Goal: Download file/media: Obtain a digital file from the website

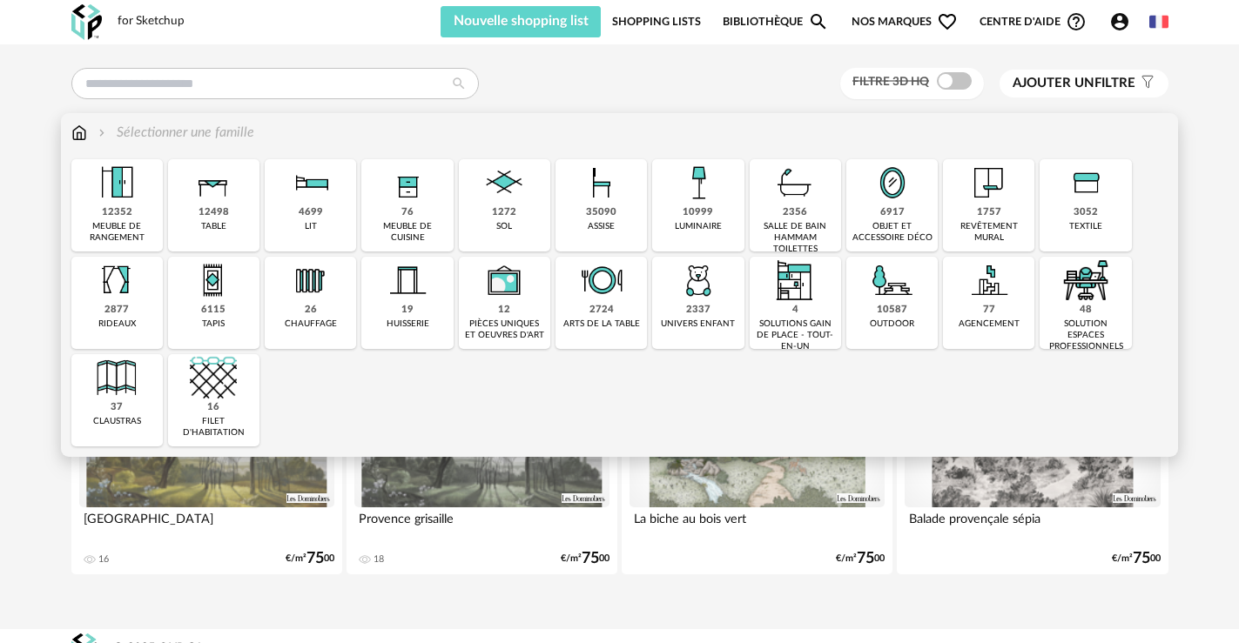
click at [202, 310] on div "6115" at bounding box center [213, 310] width 24 height 13
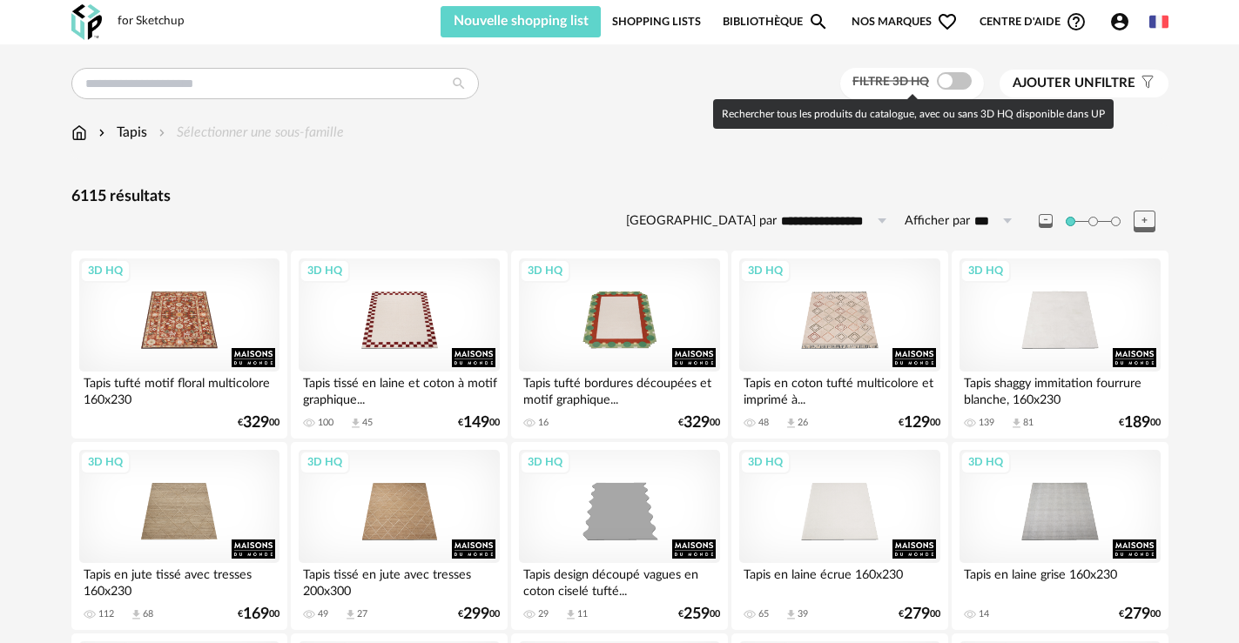
click at [951, 83] on span at bounding box center [954, 80] width 35 height 17
click at [330, 72] on input "text" at bounding box center [274, 83] width 407 height 31
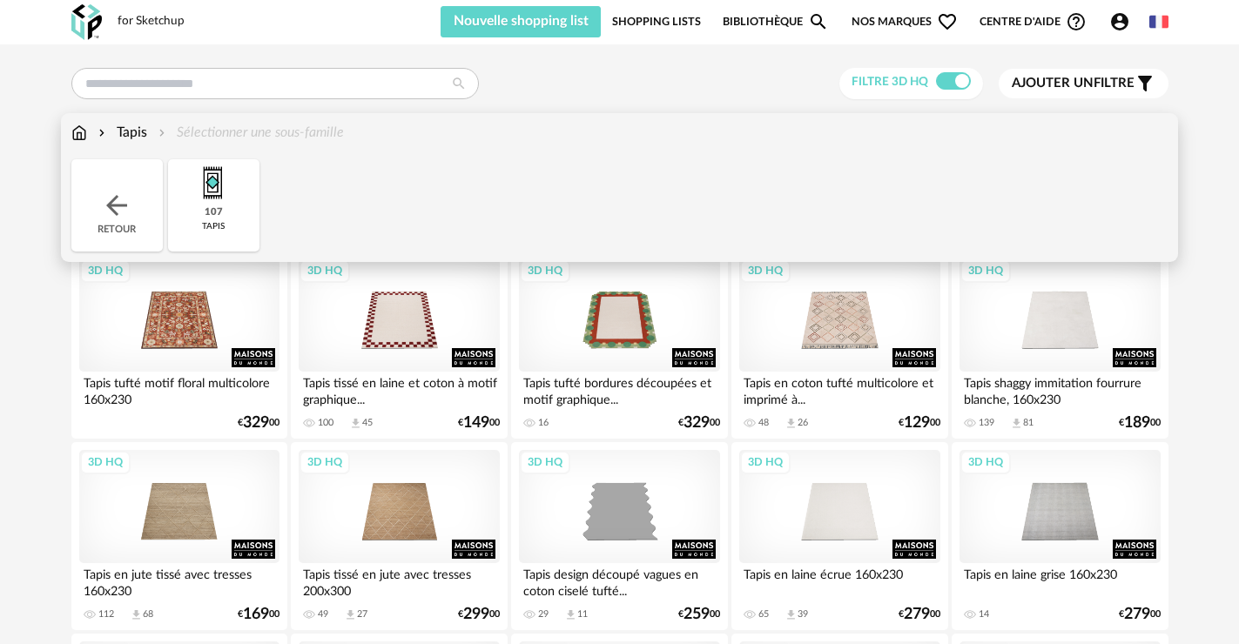
click at [84, 133] on img at bounding box center [79, 133] width 16 height 20
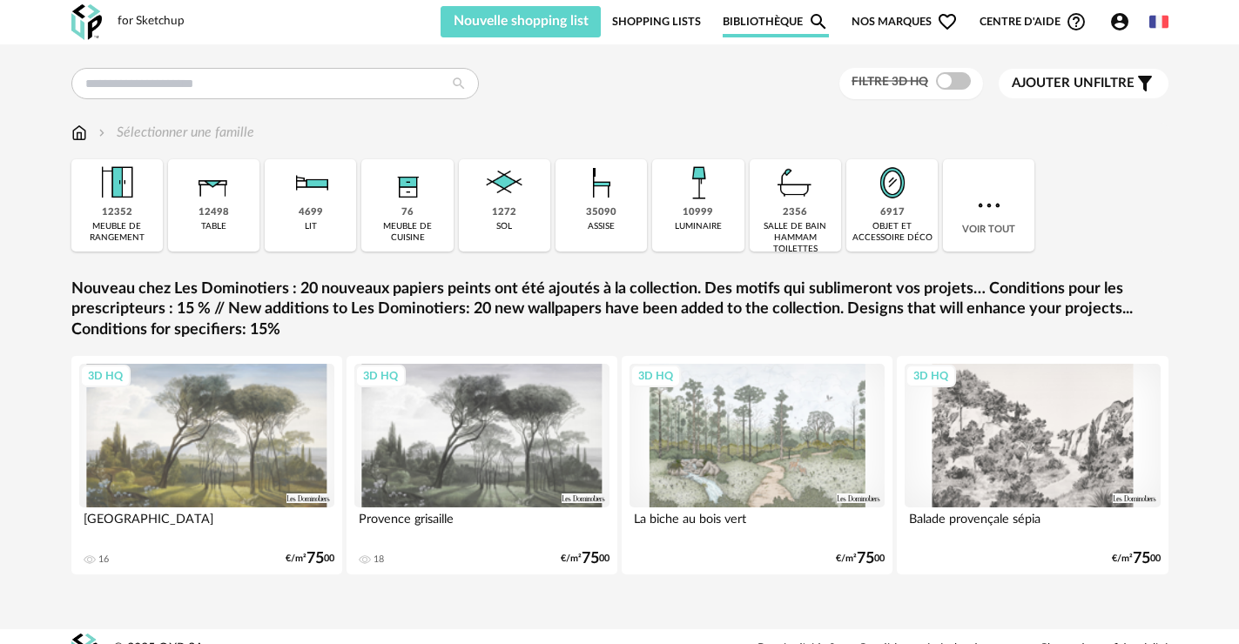
click at [976, 229] on div "Voir tout" at bounding box center [988, 205] width 91 height 92
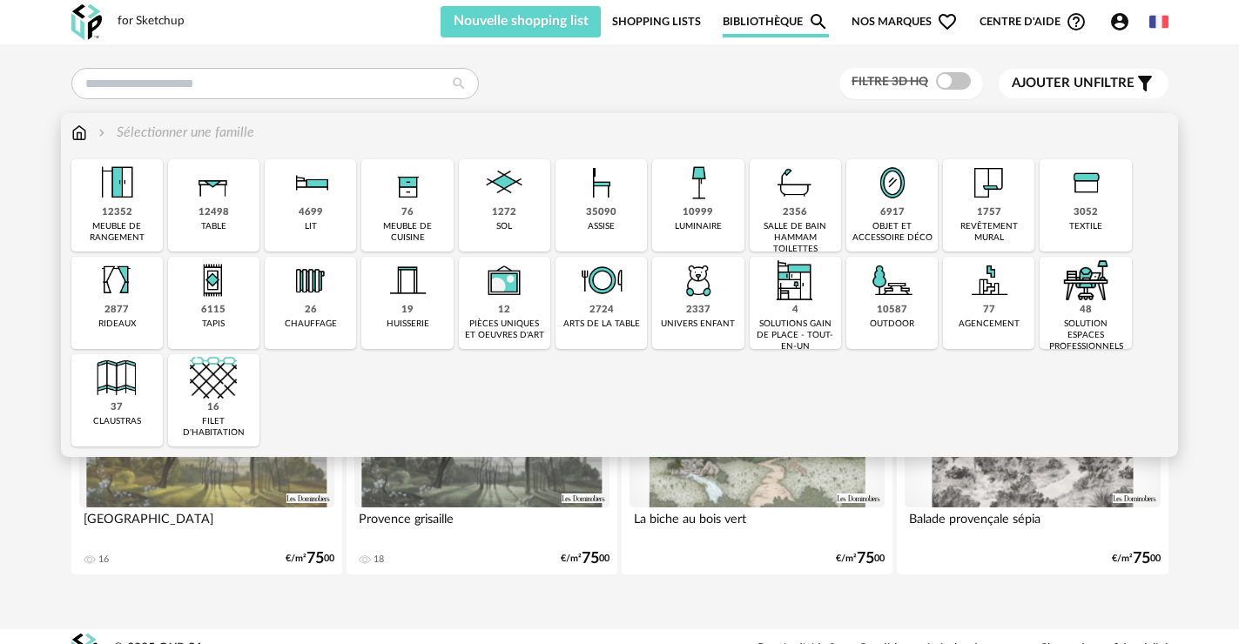
click at [587, 210] on div "35090" at bounding box center [601, 212] width 30 height 13
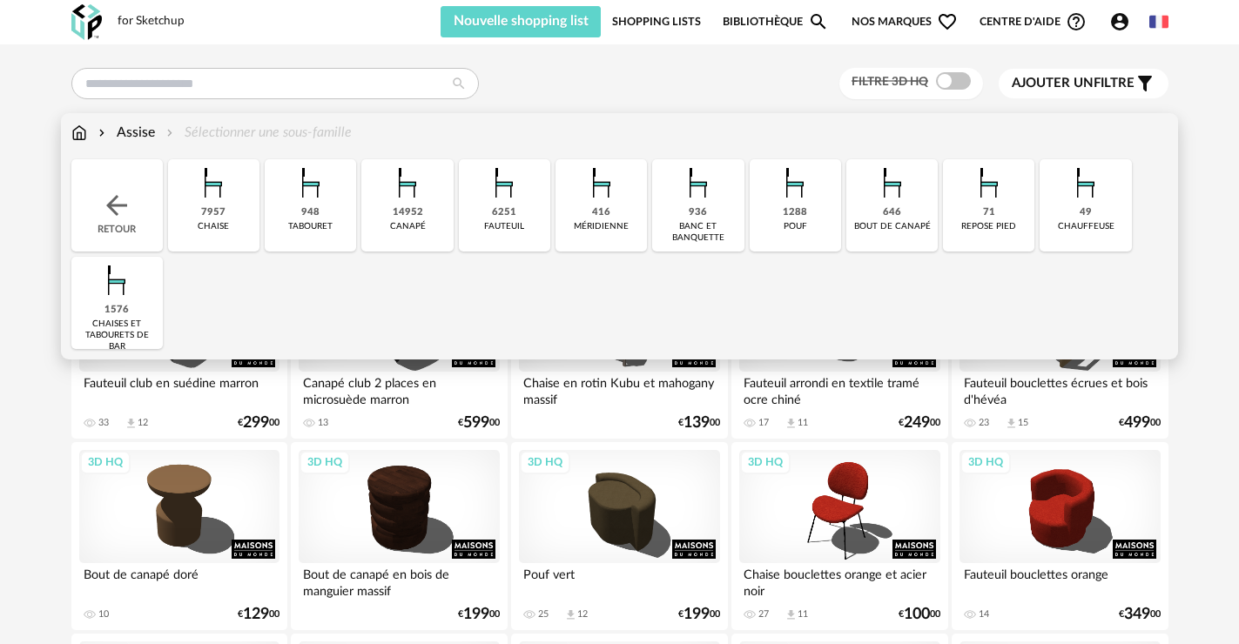
click at [949, 85] on span at bounding box center [953, 80] width 35 height 17
click at [509, 219] on div "226 fauteuil" at bounding box center [504, 205] width 91 height 92
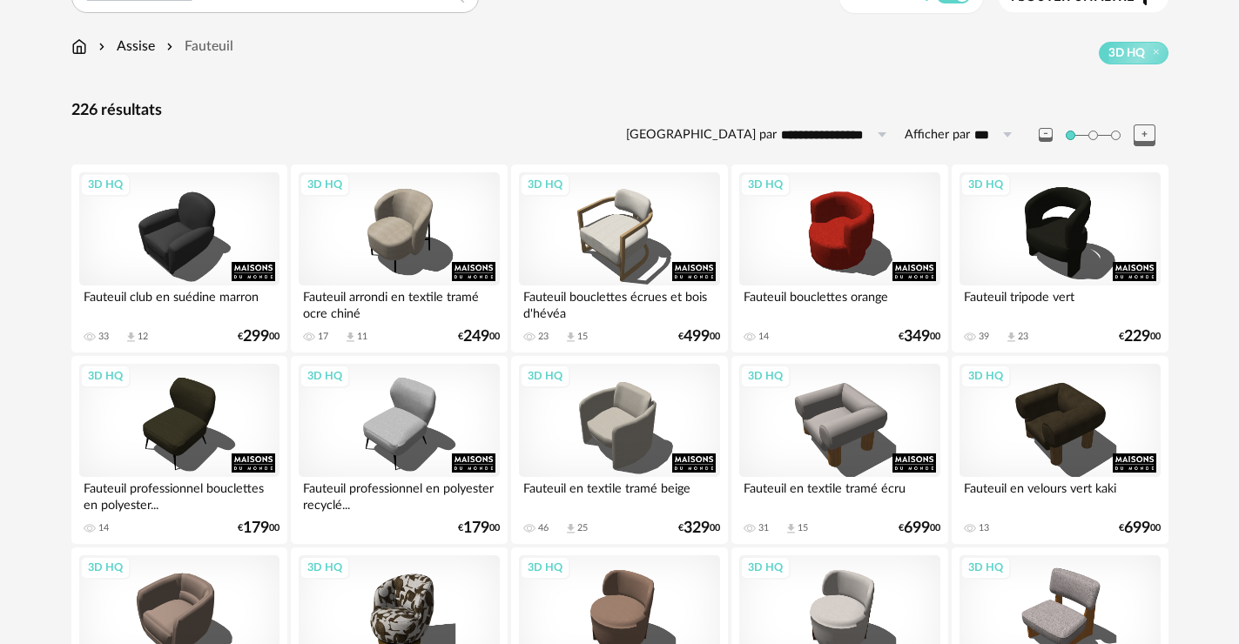
scroll to position [87, 0]
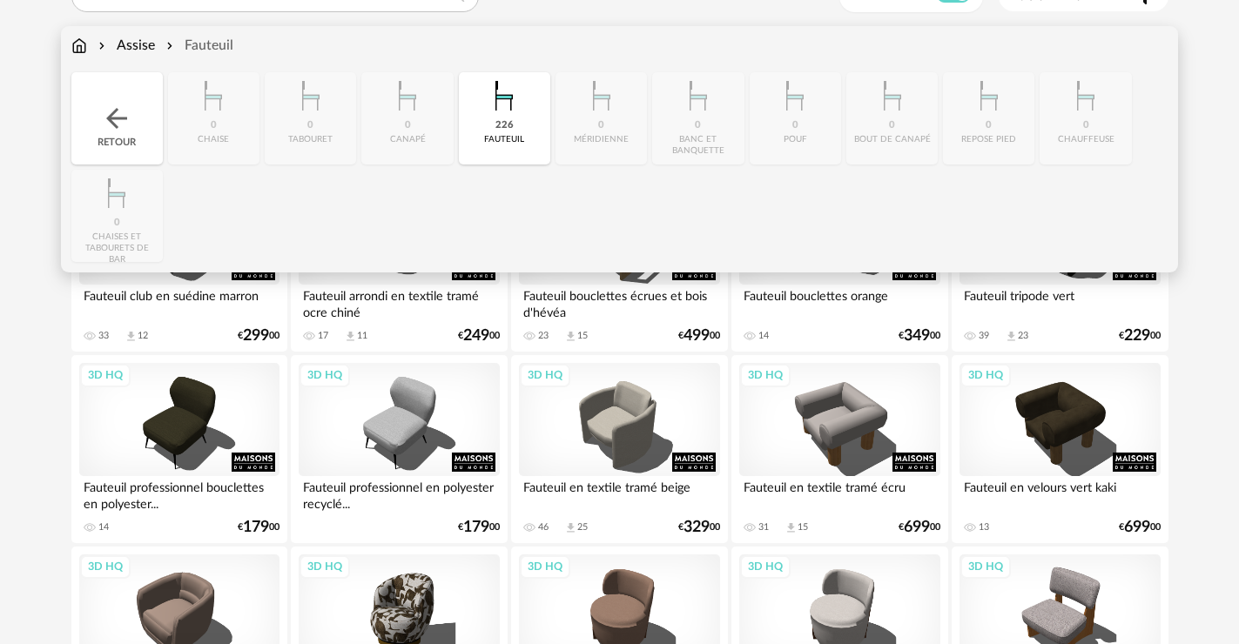
click at [497, 129] on div "226" at bounding box center [504, 125] width 18 height 13
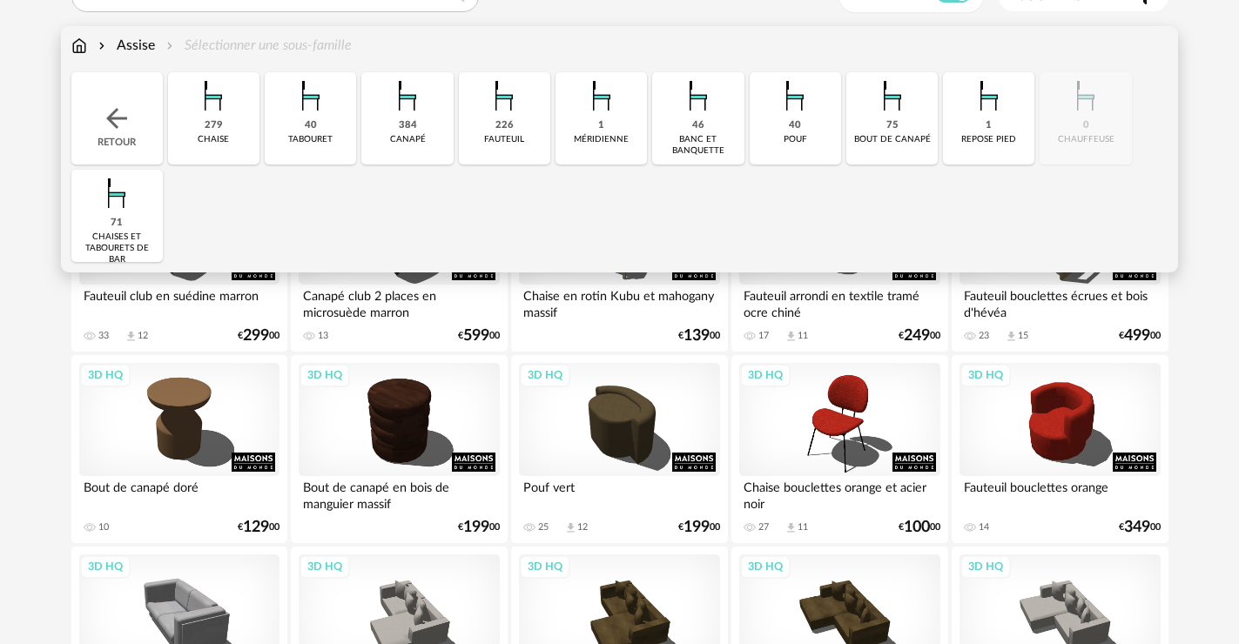
click at [682, 134] on div "banc et banquette" at bounding box center [697, 145] width 81 height 23
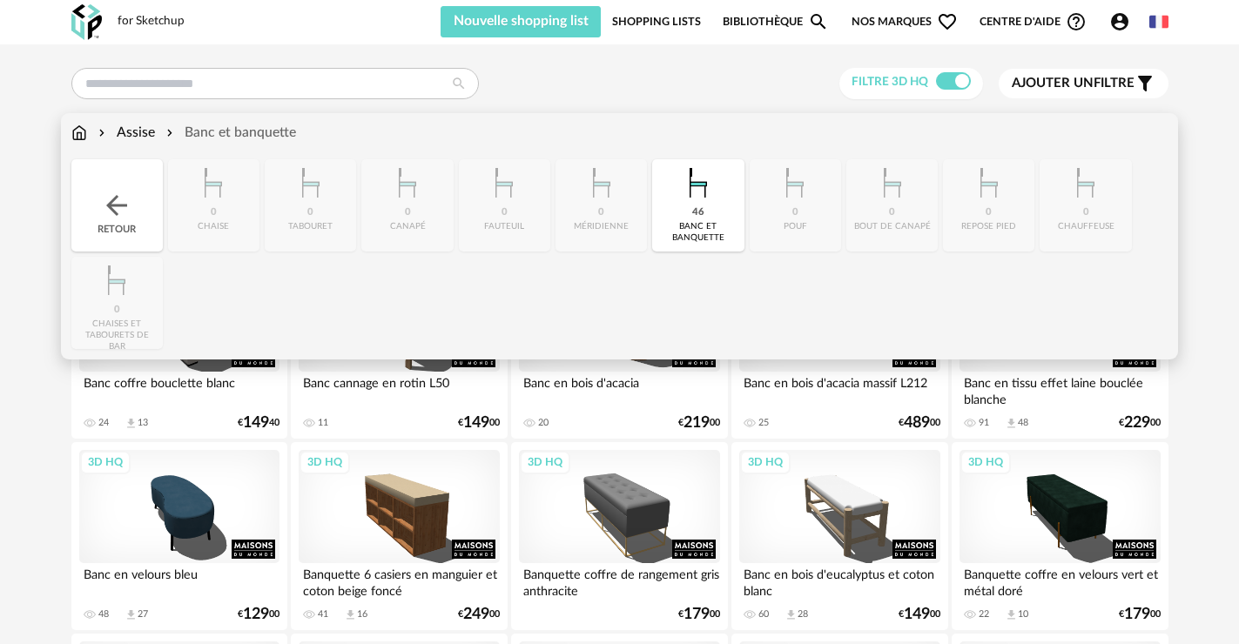
click at [115, 178] on div "Retour" at bounding box center [116, 205] width 91 height 92
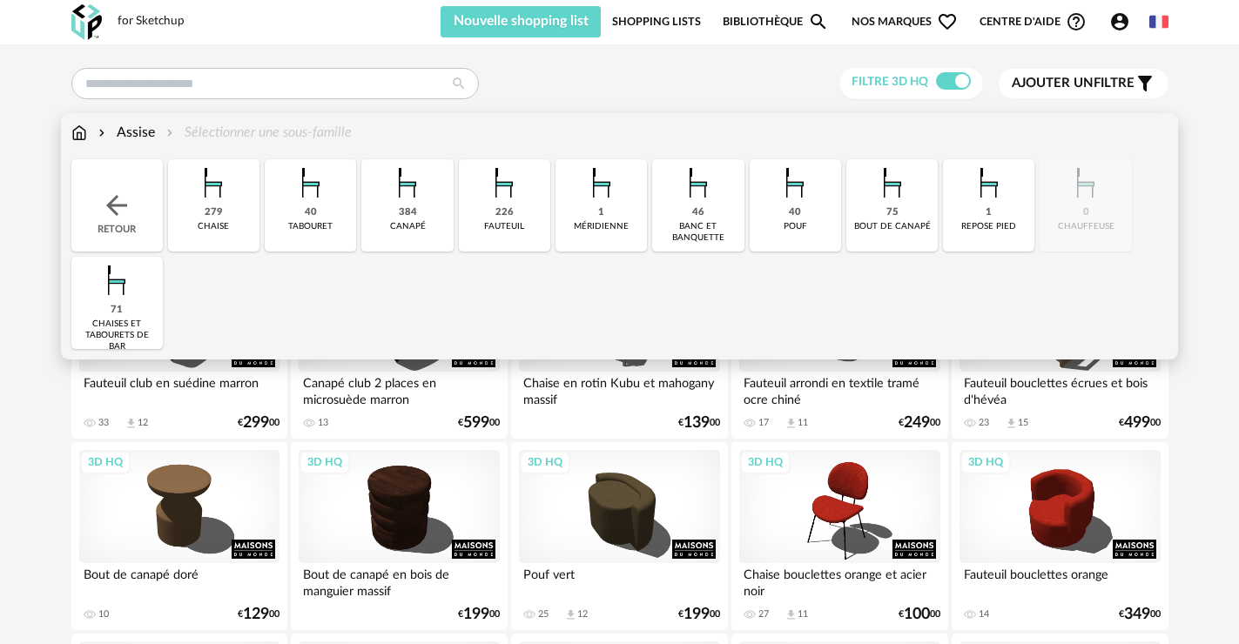
click at [508, 205] on img at bounding box center [504, 182] width 47 height 47
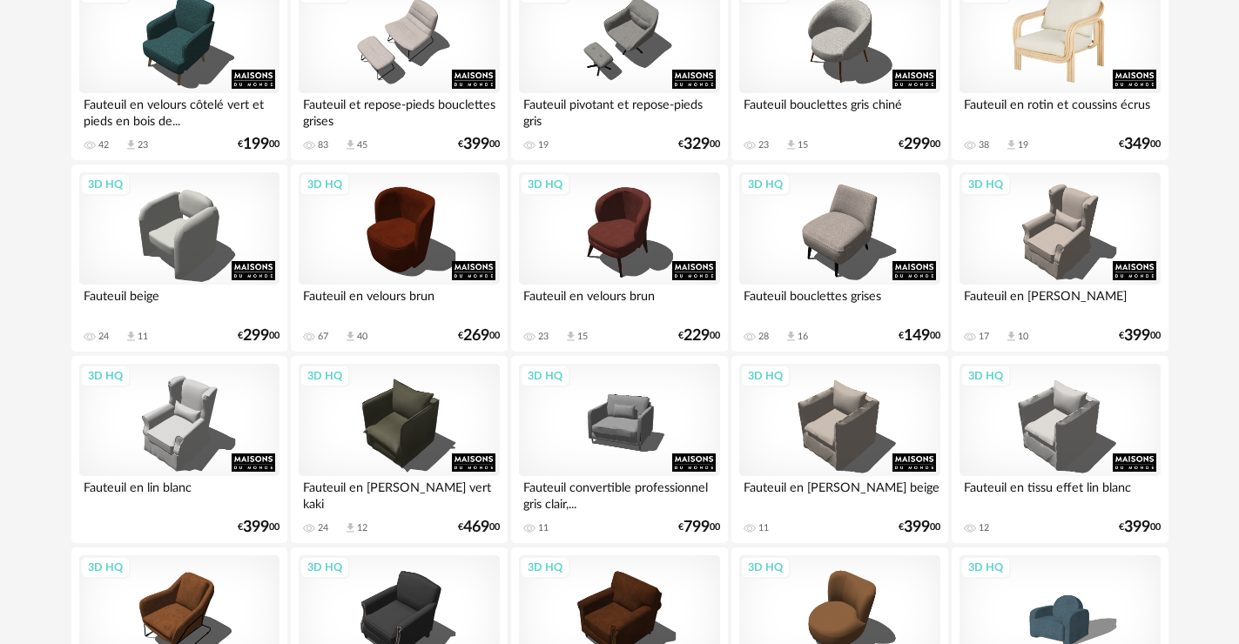
scroll to position [784, 0]
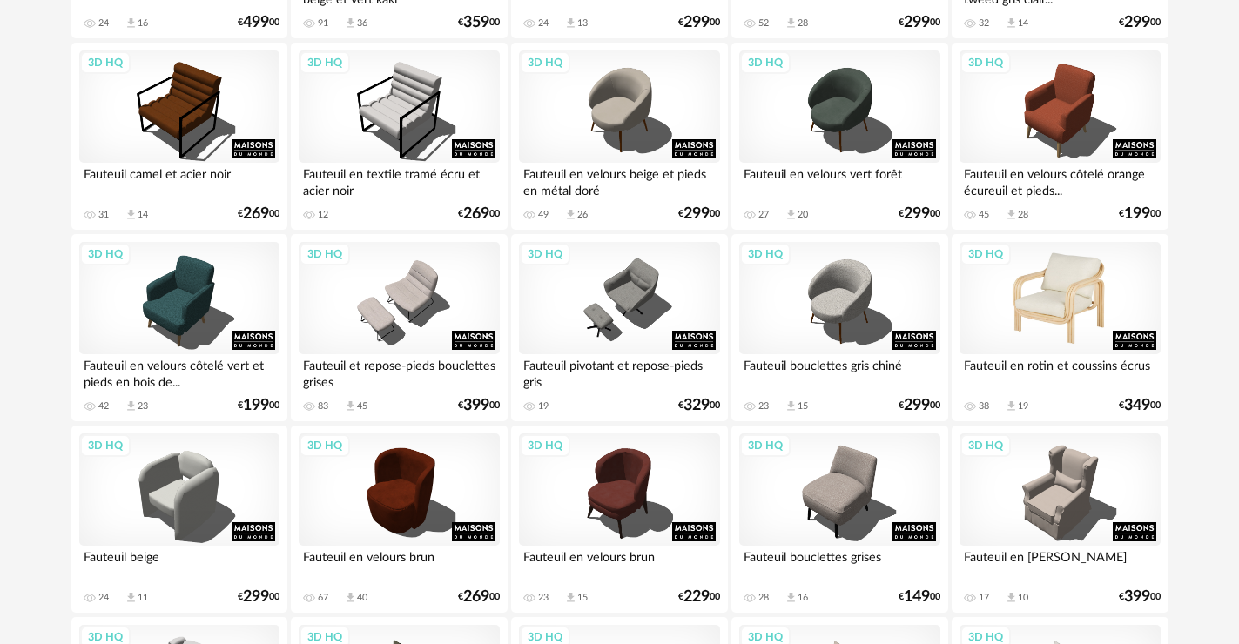
click at [1078, 299] on div "3D HQ" at bounding box center [1059, 298] width 200 height 113
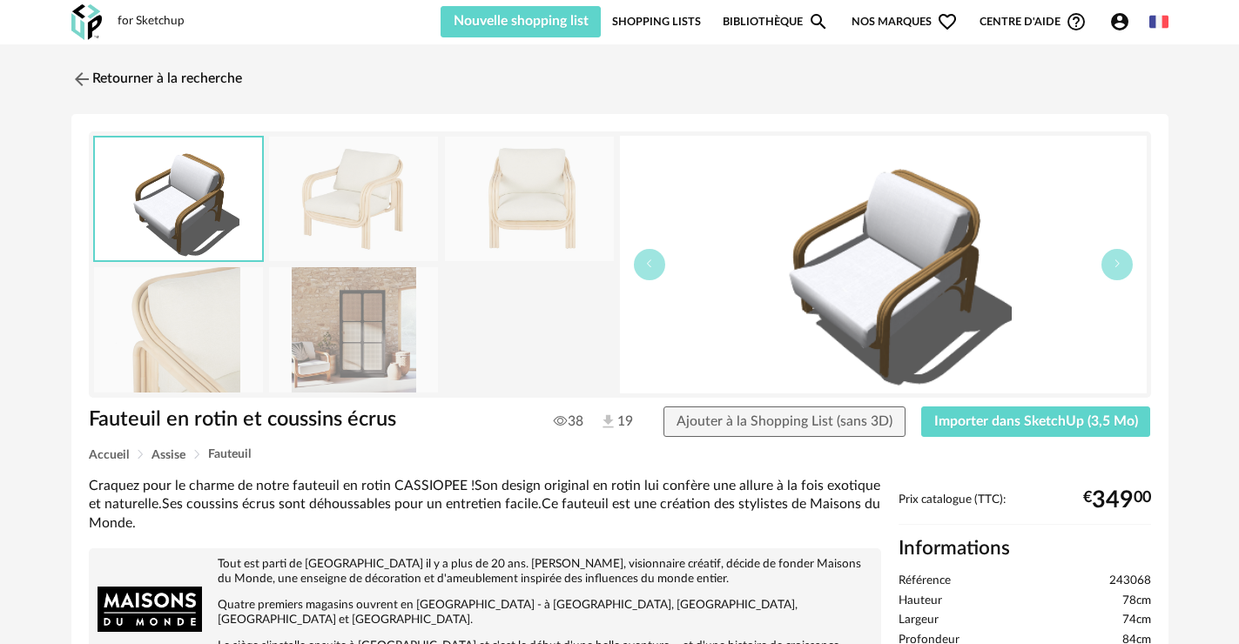
click at [333, 347] on img at bounding box center [353, 329] width 169 height 124
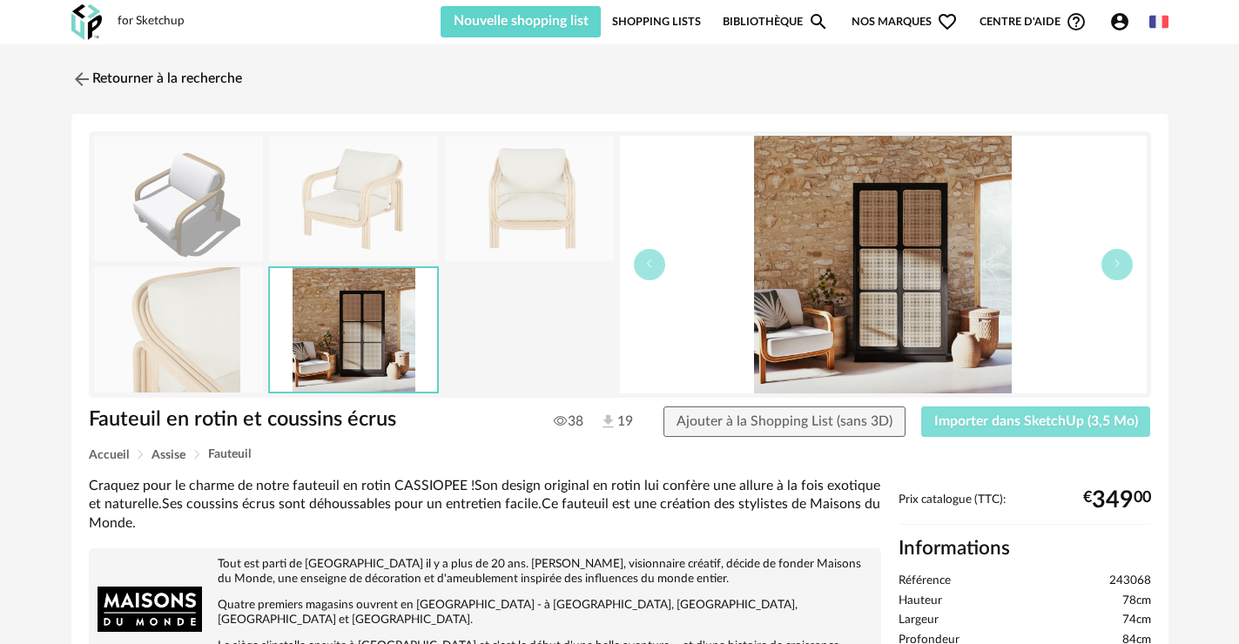
click at [966, 427] on span "Importer dans SketchUp (3,5 Mo)" at bounding box center [1036, 421] width 204 height 14
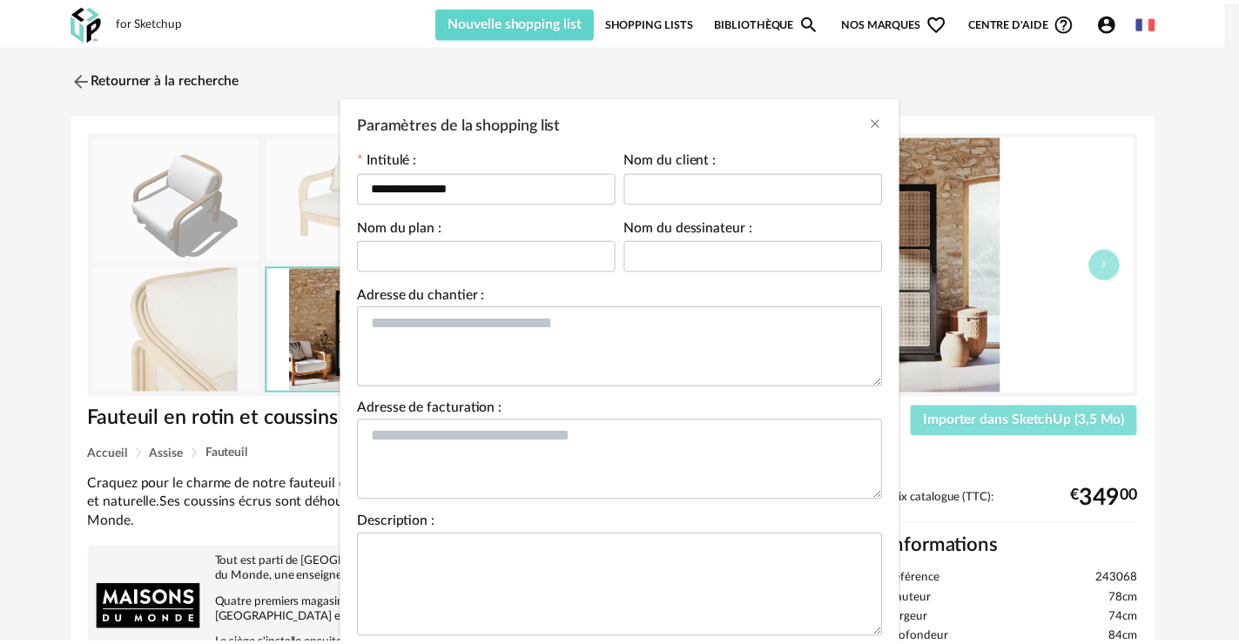
scroll to position [119, 0]
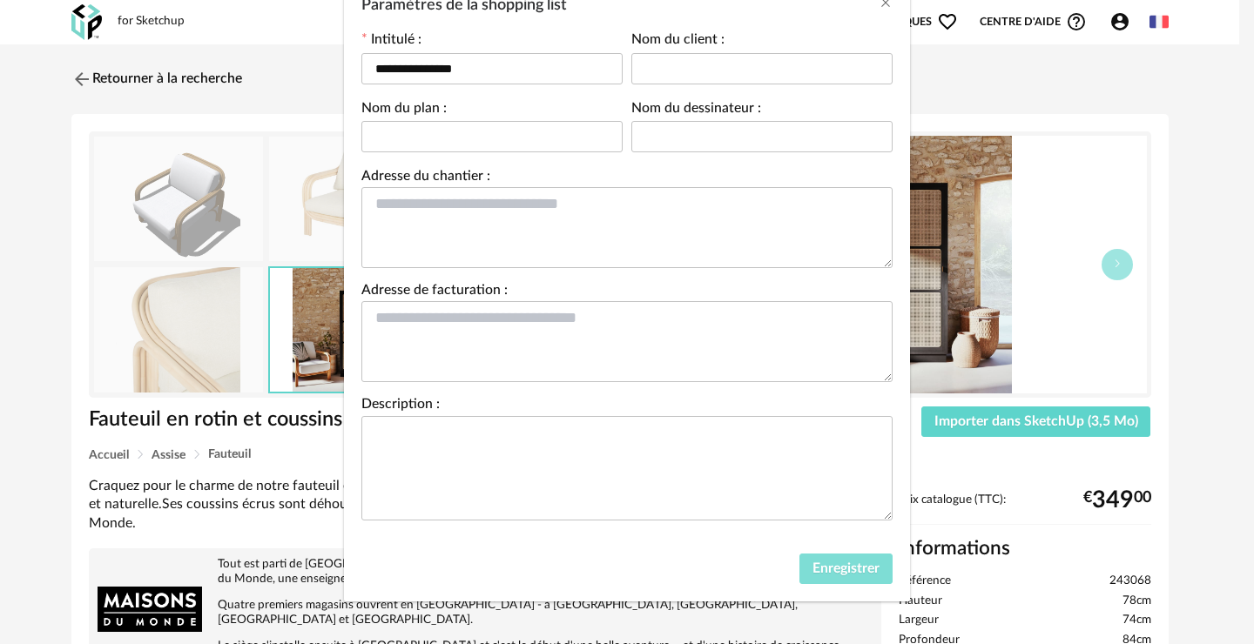
click at [818, 576] on button "Enregistrer" at bounding box center [845, 569] width 93 height 31
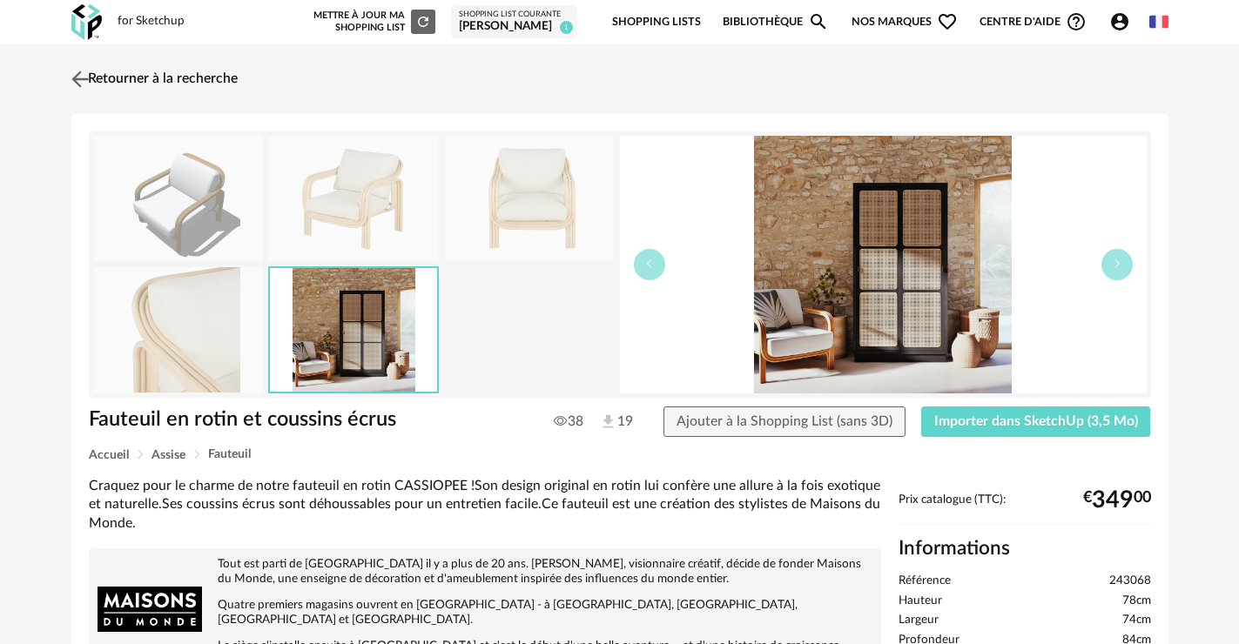
click at [71, 76] on img at bounding box center [79, 78] width 25 height 25
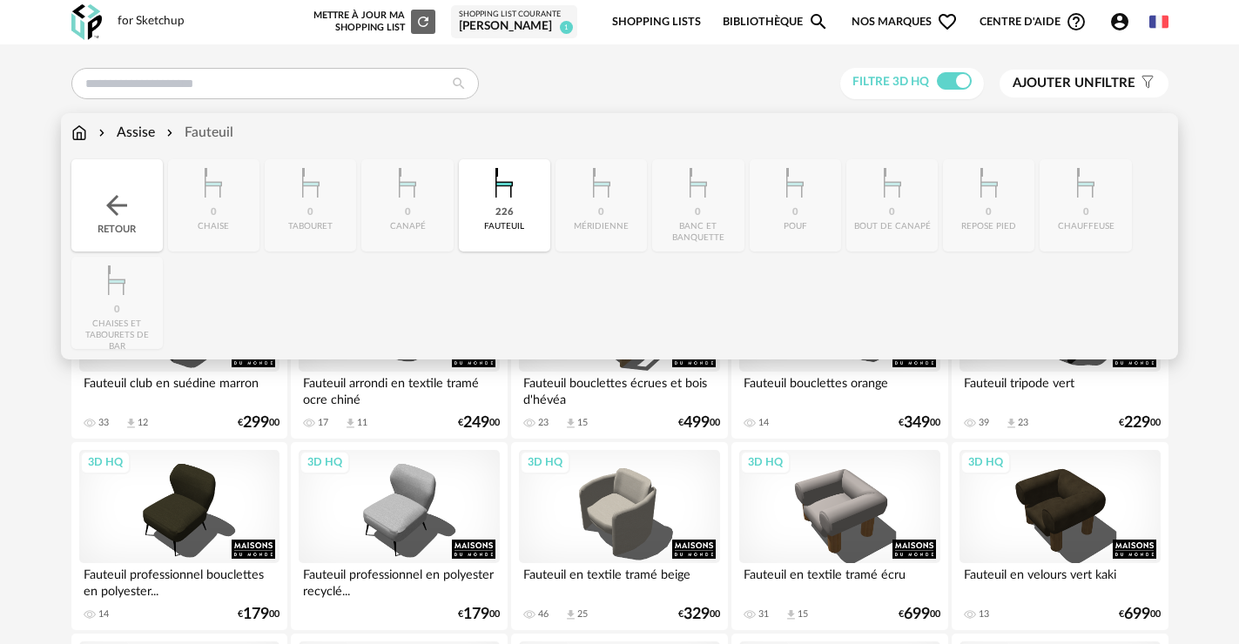
click at [122, 190] on img at bounding box center [116, 205] width 31 height 31
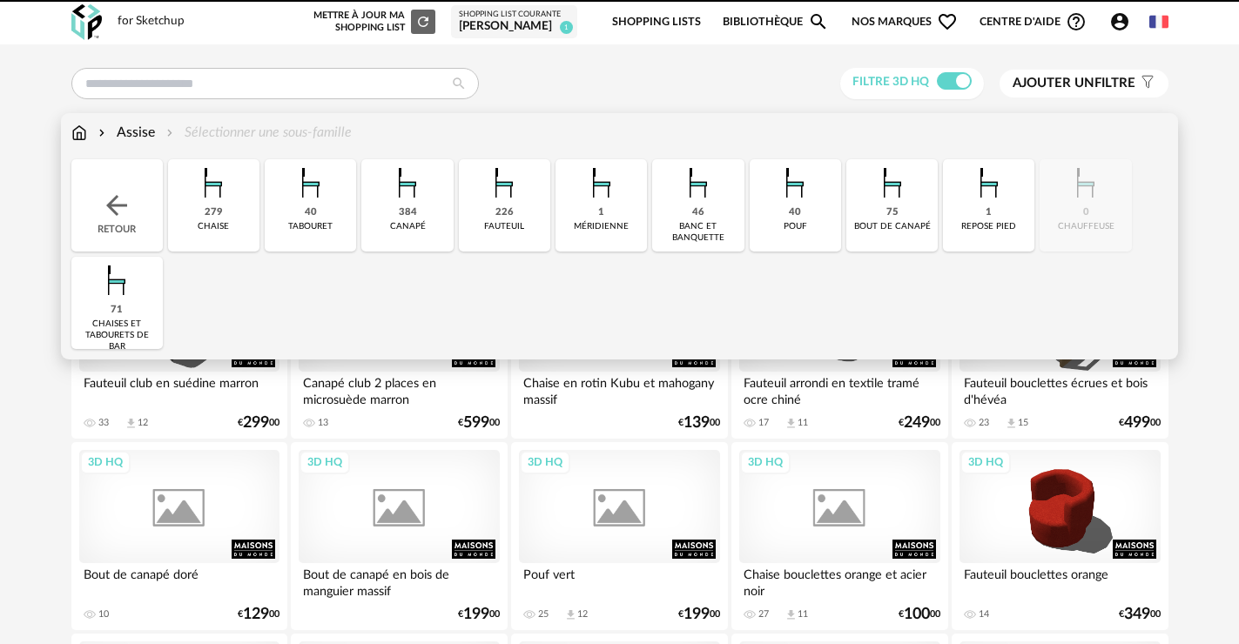
click at [75, 138] on img at bounding box center [79, 133] width 16 height 20
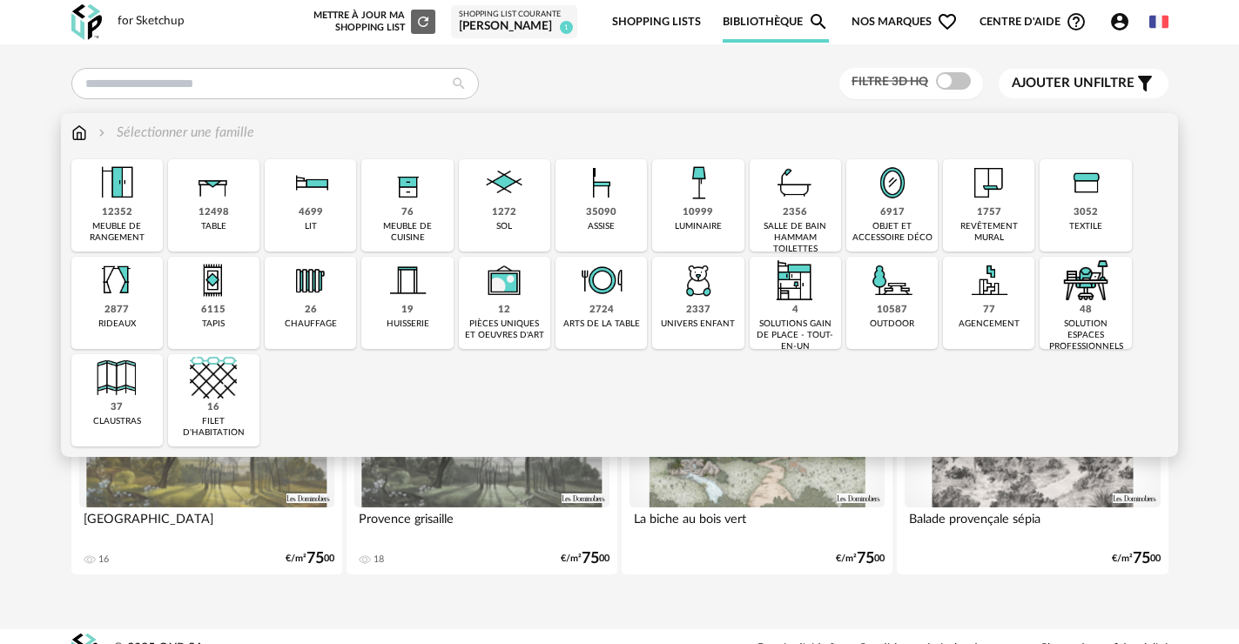
click at [212, 307] on div "6115" at bounding box center [213, 310] width 24 height 13
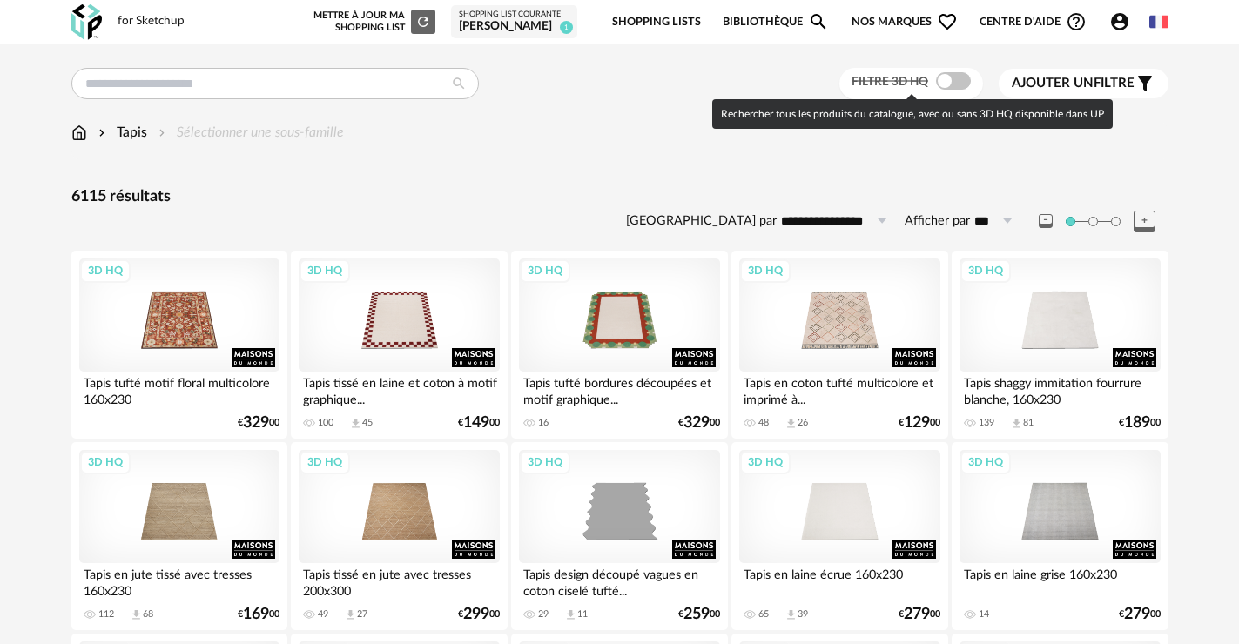
click at [953, 84] on span at bounding box center [953, 80] width 35 height 17
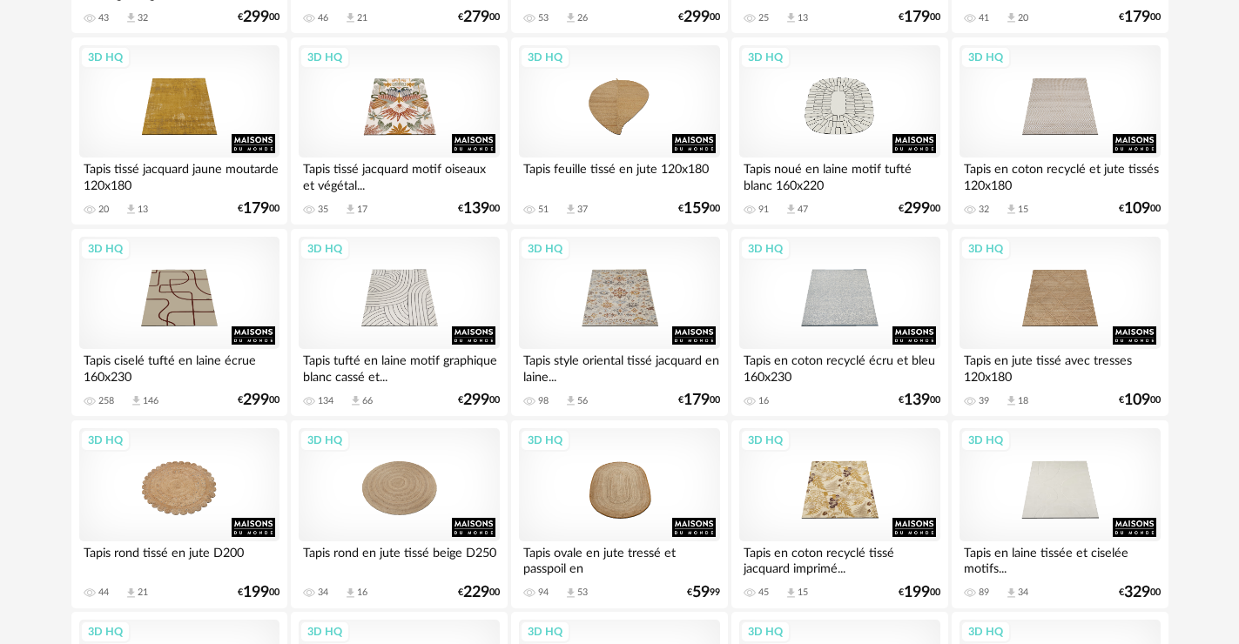
scroll to position [1219, 0]
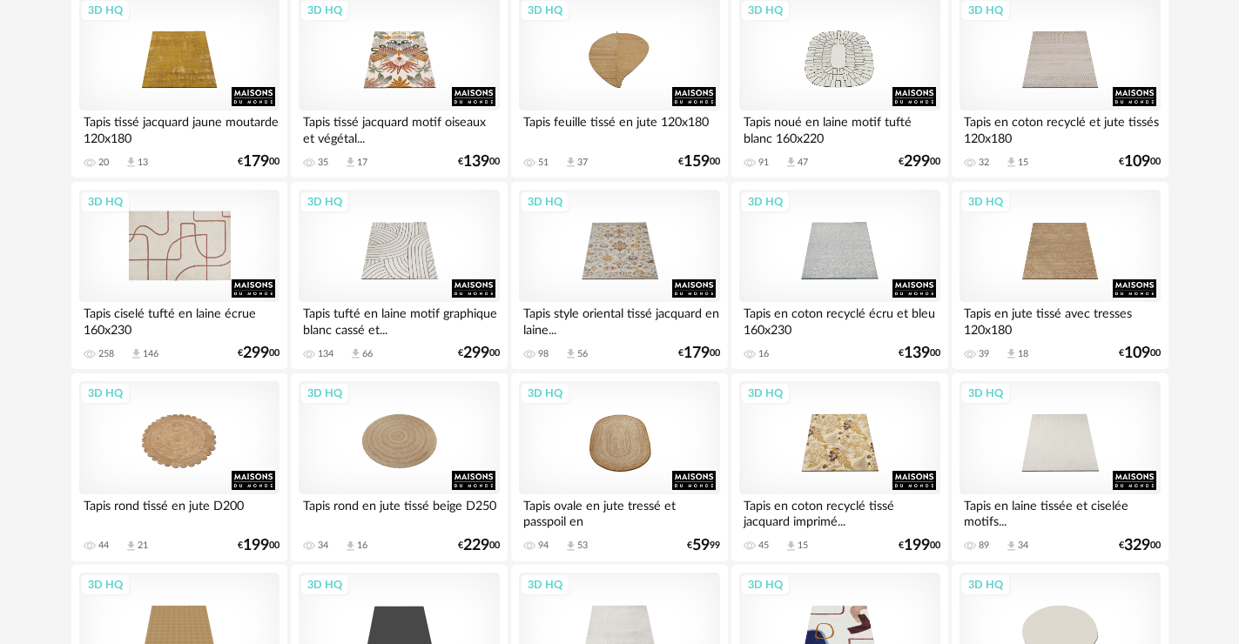
click at [135, 260] on div "3D HQ" at bounding box center [179, 246] width 200 height 113
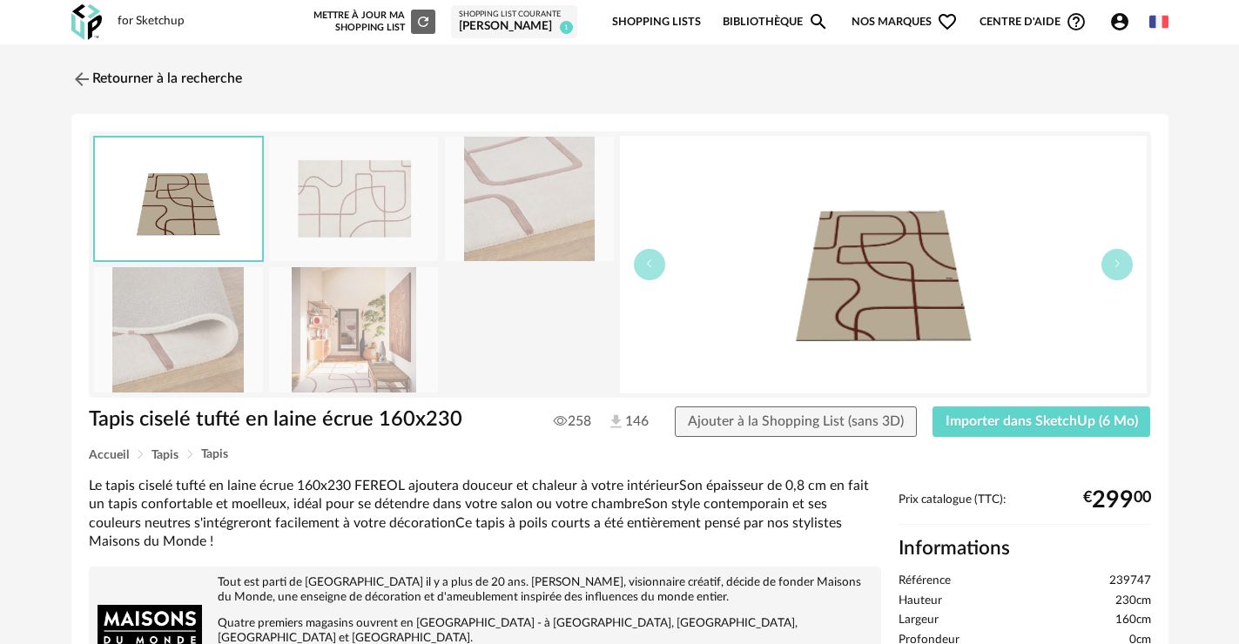
click at [343, 314] on img at bounding box center [353, 329] width 169 height 124
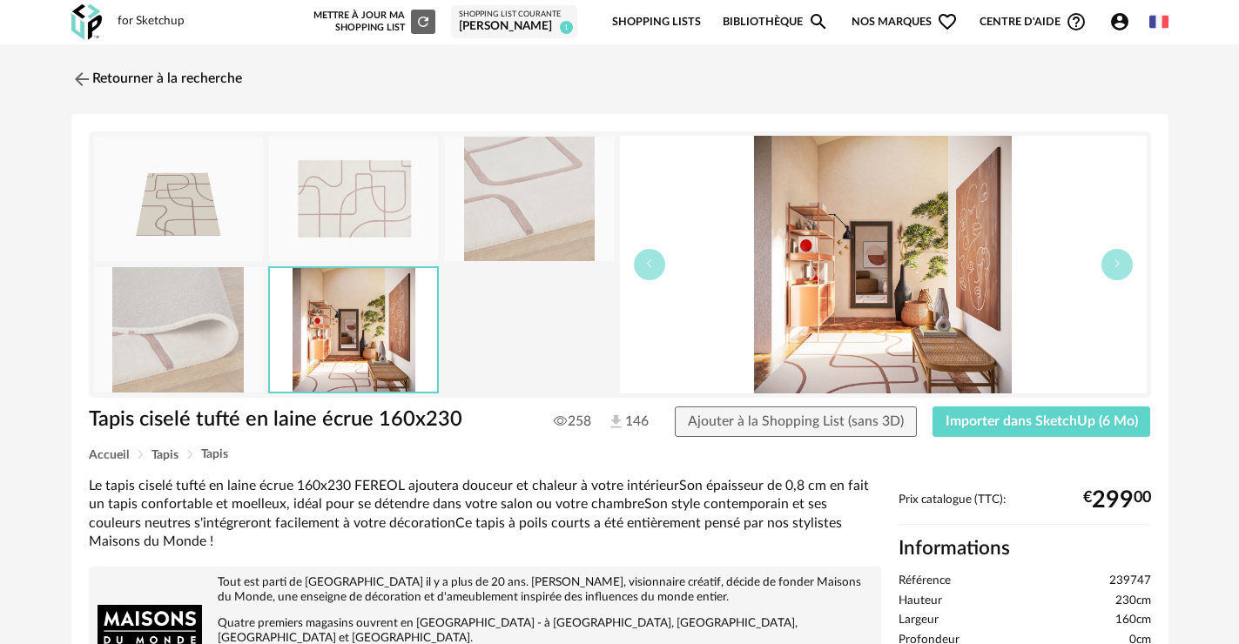
click at [360, 218] on img at bounding box center [353, 199] width 169 height 124
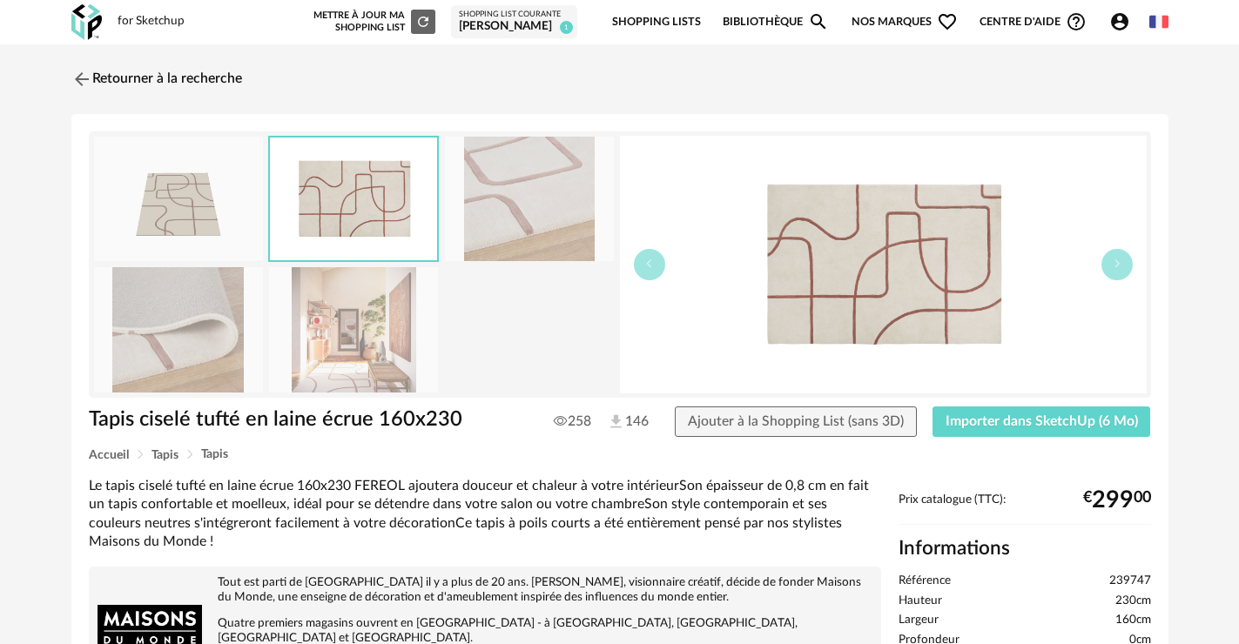
click at [476, 211] on img at bounding box center [529, 199] width 169 height 124
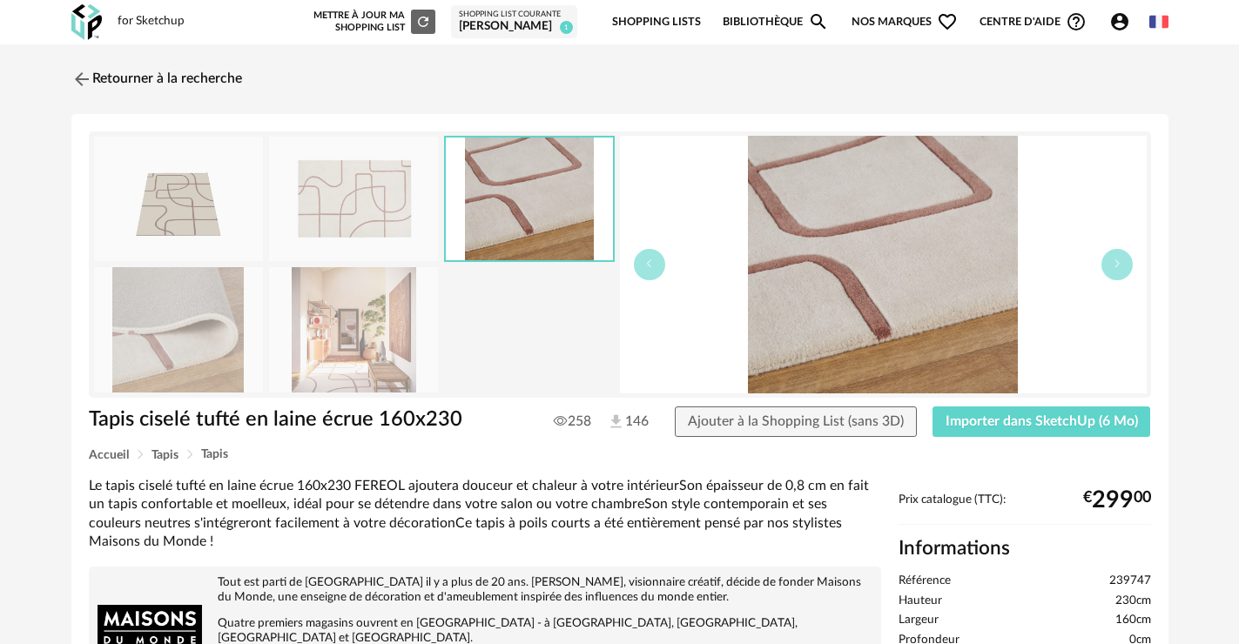
click at [204, 311] on img at bounding box center [178, 329] width 169 height 124
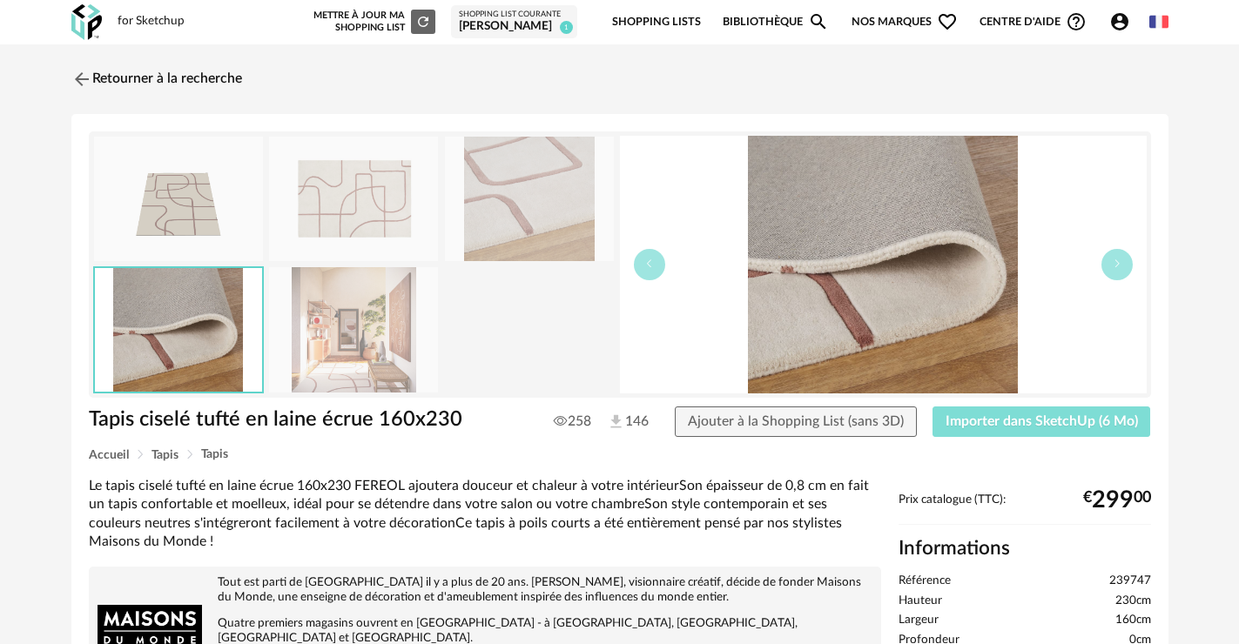
click at [1013, 422] on span "Importer dans SketchUp (6 Mo)" at bounding box center [1041, 421] width 192 height 14
click at [88, 75] on img at bounding box center [79, 78] width 25 height 25
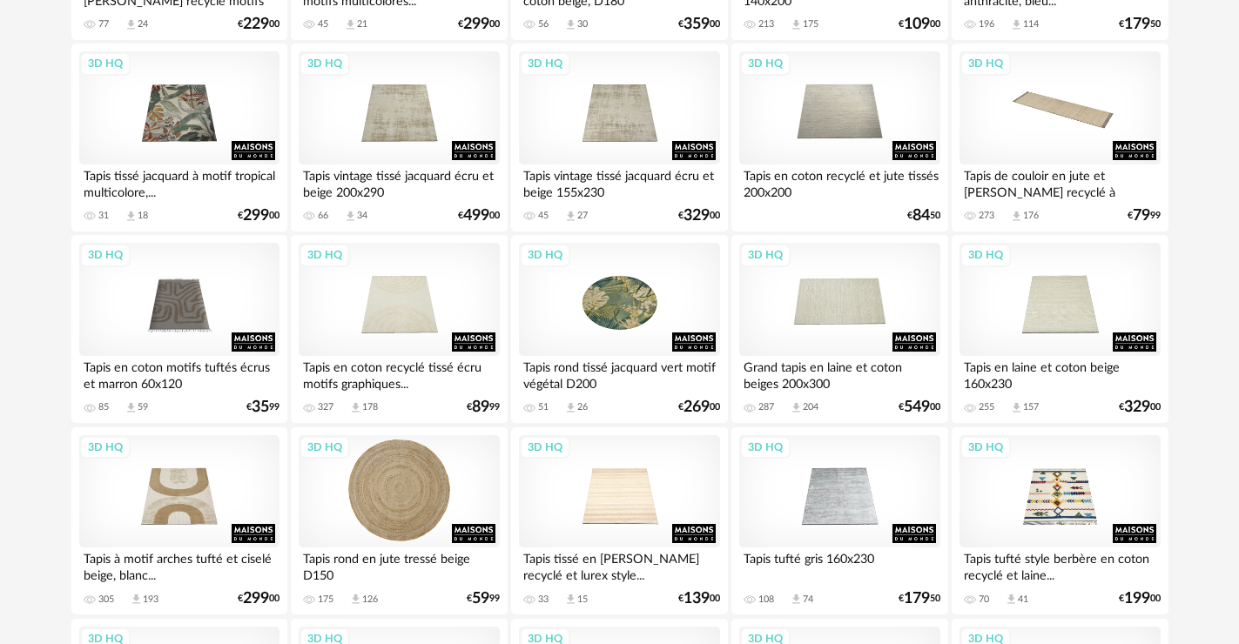
scroll to position [2351, 0]
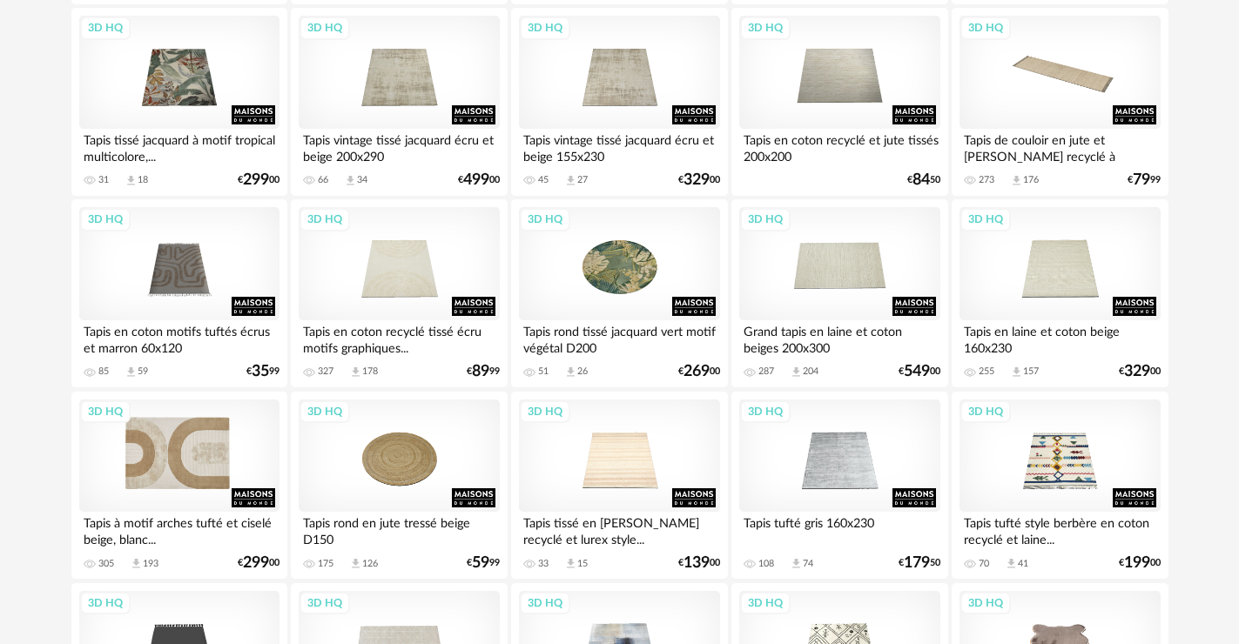
click at [192, 463] on div "3D HQ" at bounding box center [179, 456] width 200 height 113
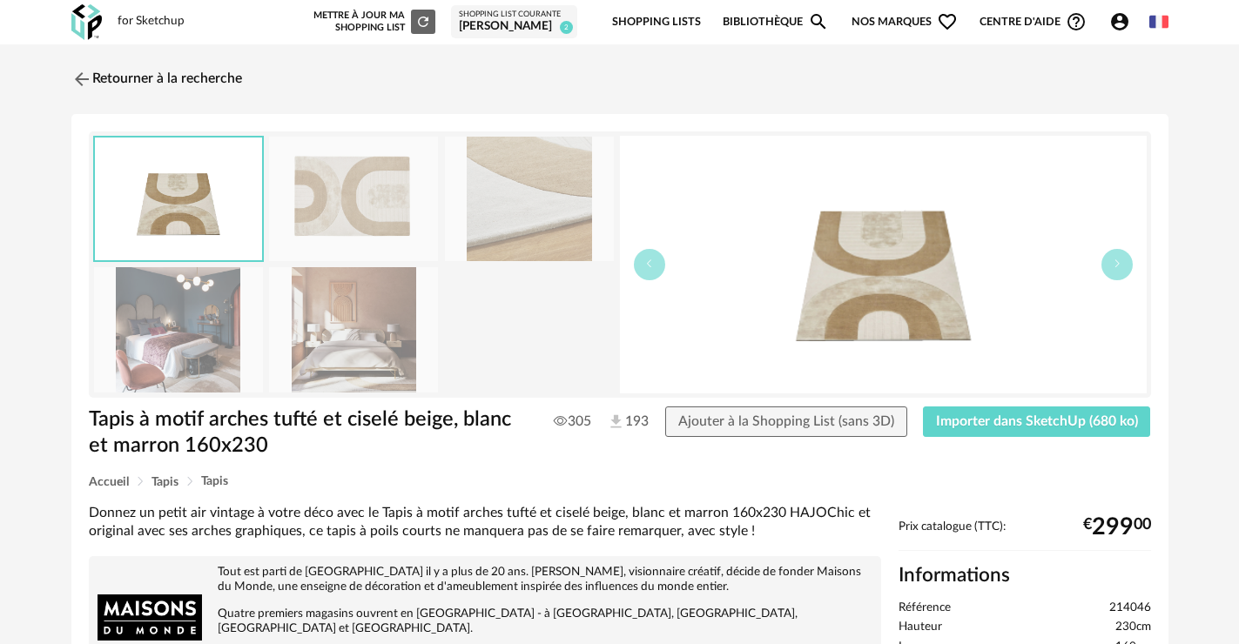
click at [299, 329] on img at bounding box center [353, 329] width 169 height 124
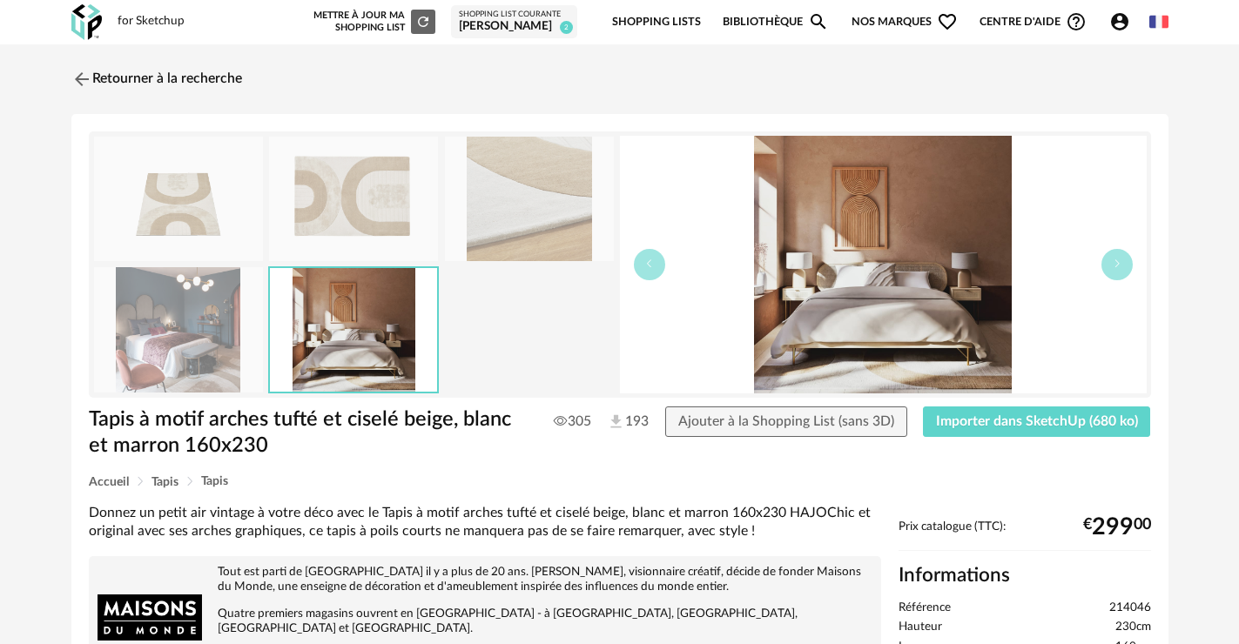
click at [252, 334] on img at bounding box center [178, 329] width 169 height 124
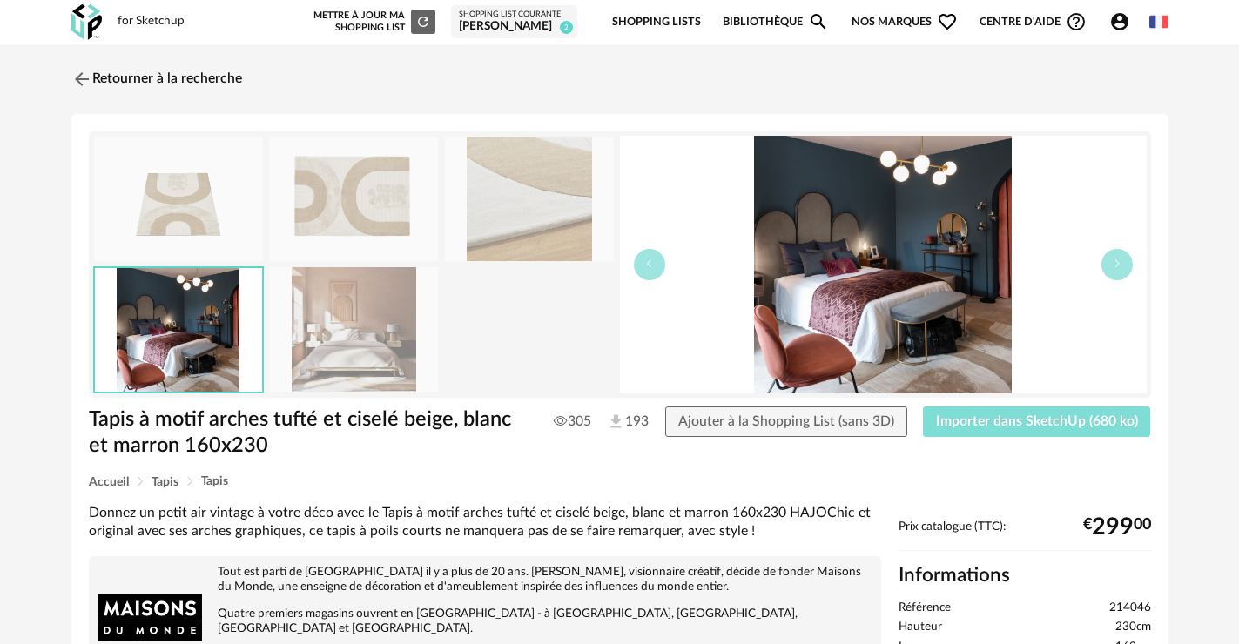
click at [1087, 427] on span "Importer dans SketchUp (680 ko)" at bounding box center [1037, 421] width 202 height 14
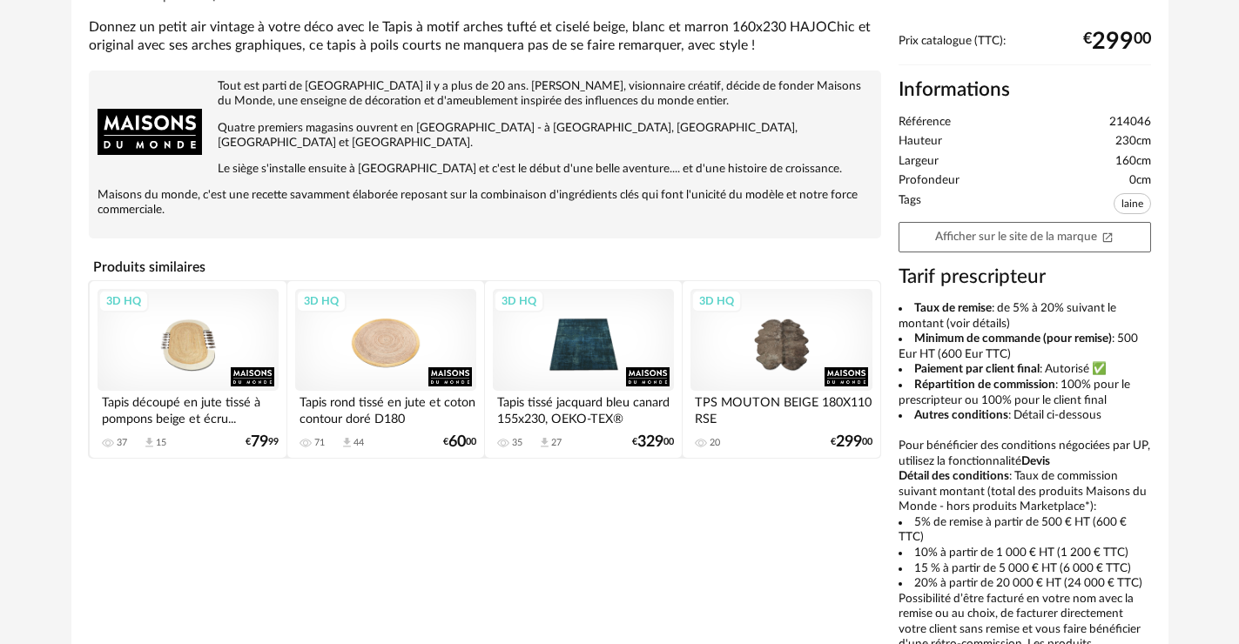
scroll to position [435, 0]
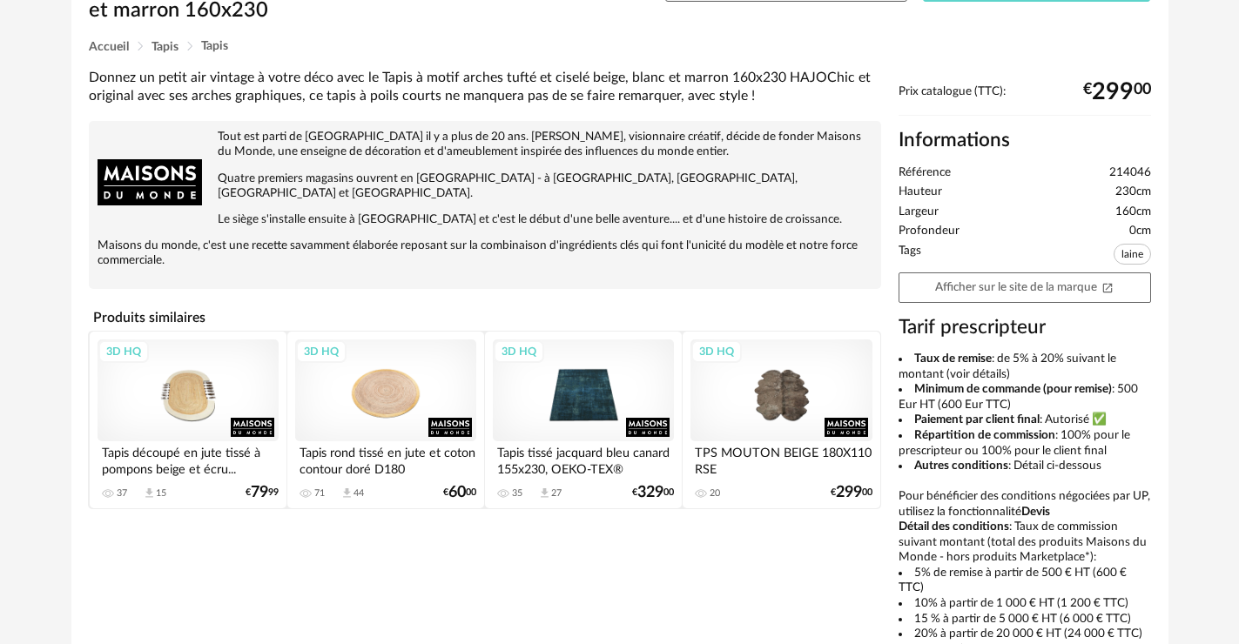
click at [210, 385] on div "3D HQ" at bounding box center [188, 391] width 181 height 102
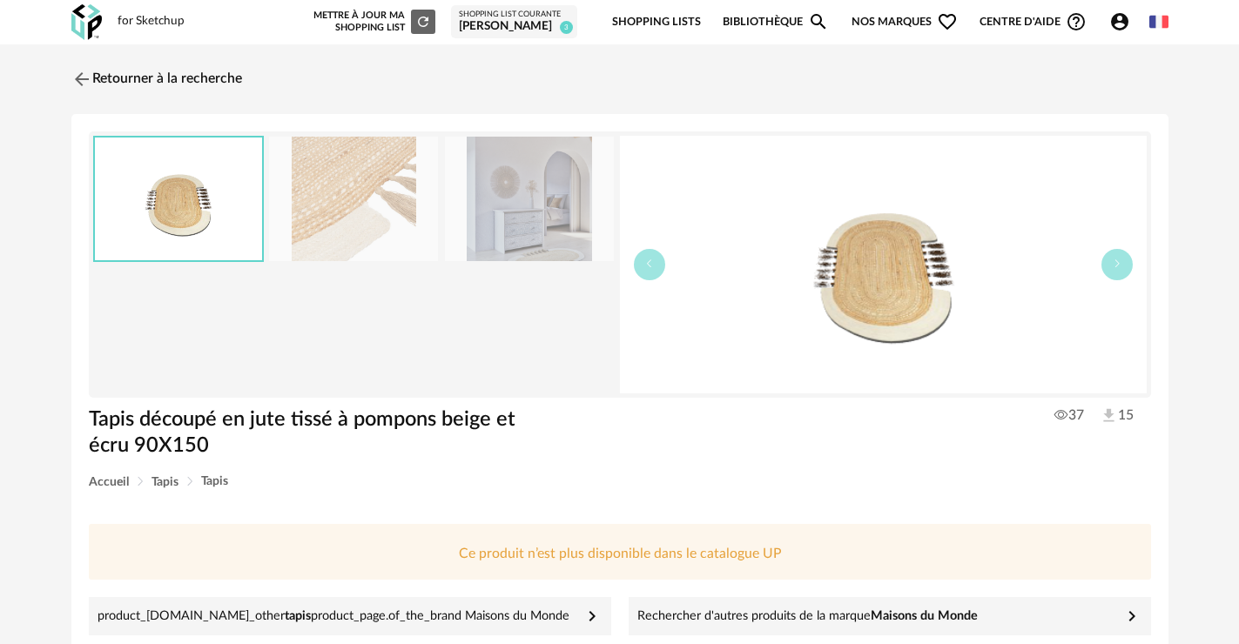
click at [367, 253] on img at bounding box center [353, 199] width 169 height 124
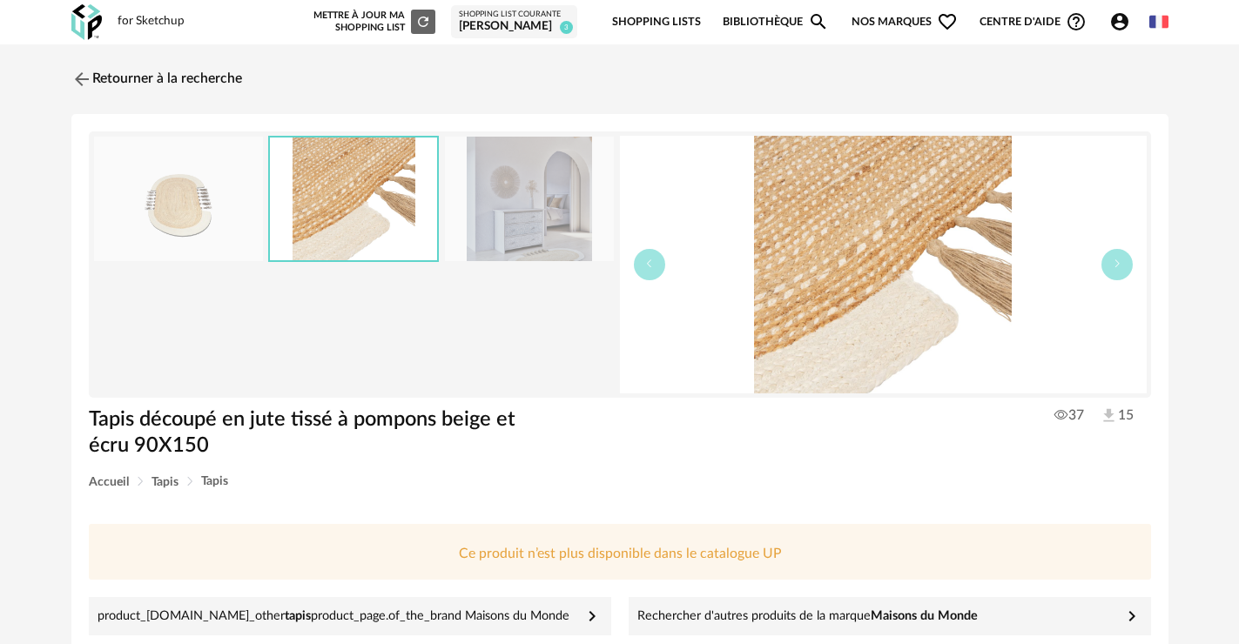
click at [478, 232] on img at bounding box center [529, 199] width 169 height 124
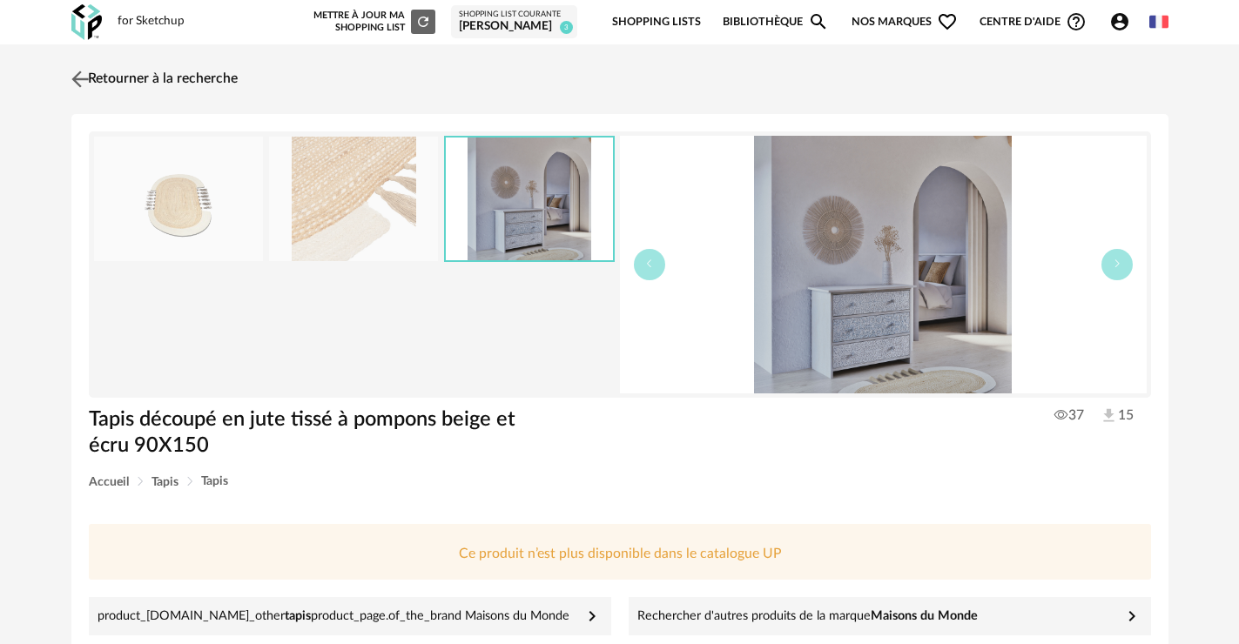
click at [77, 76] on img at bounding box center [79, 78] width 25 height 25
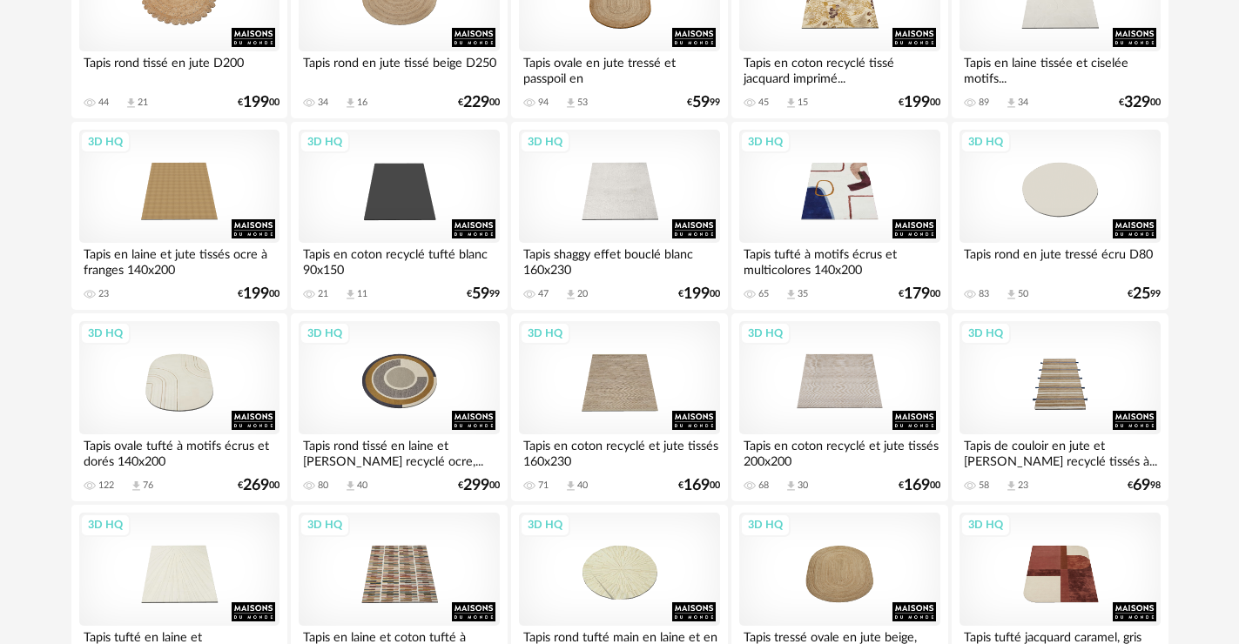
scroll to position [1637, 0]
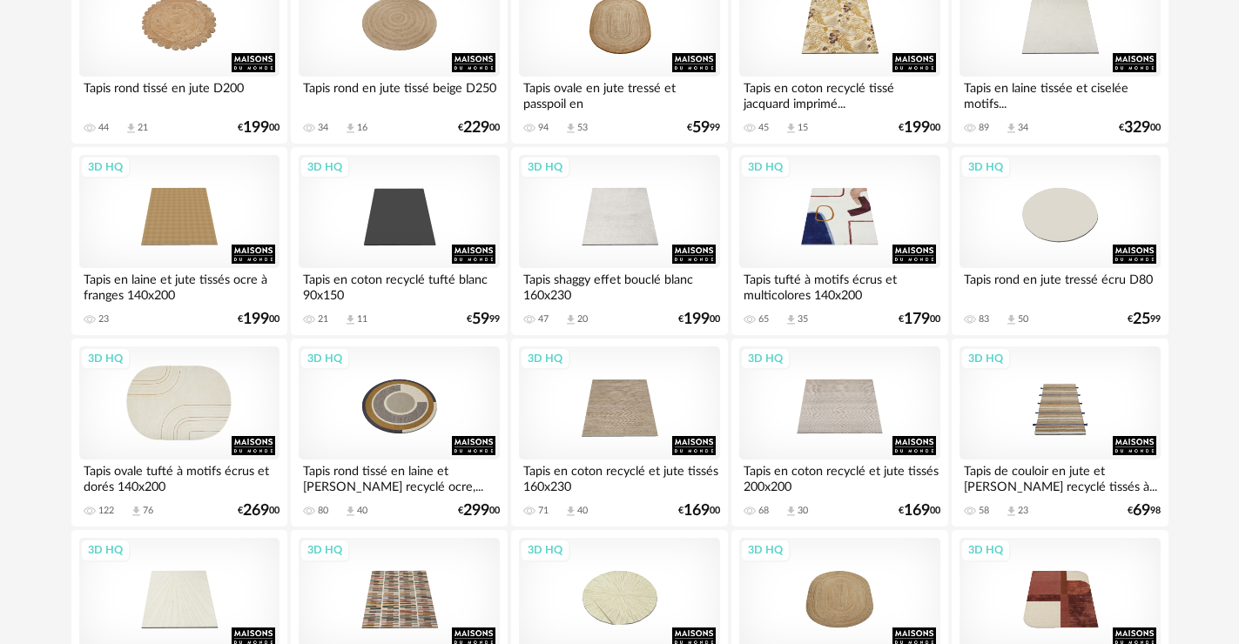
click at [193, 403] on div "3D HQ" at bounding box center [179, 403] width 200 height 113
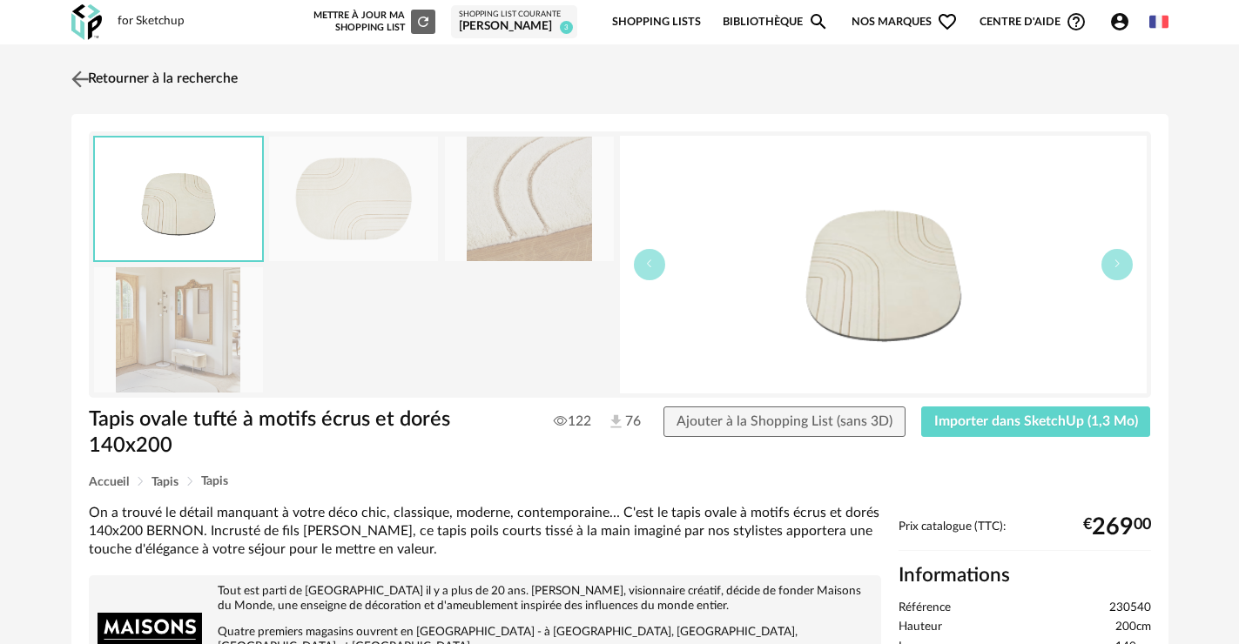
click at [120, 72] on link "Retourner à la recherche" at bounding box center [152, 79] width 171 height 38
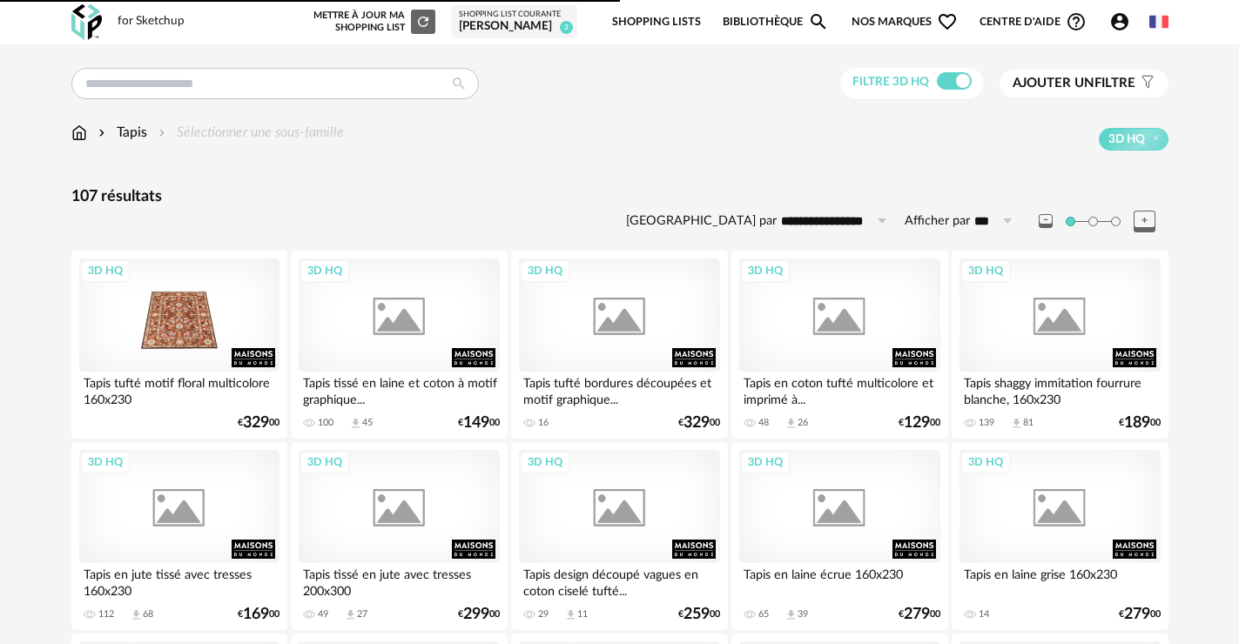
scroll to position [1637, 0]
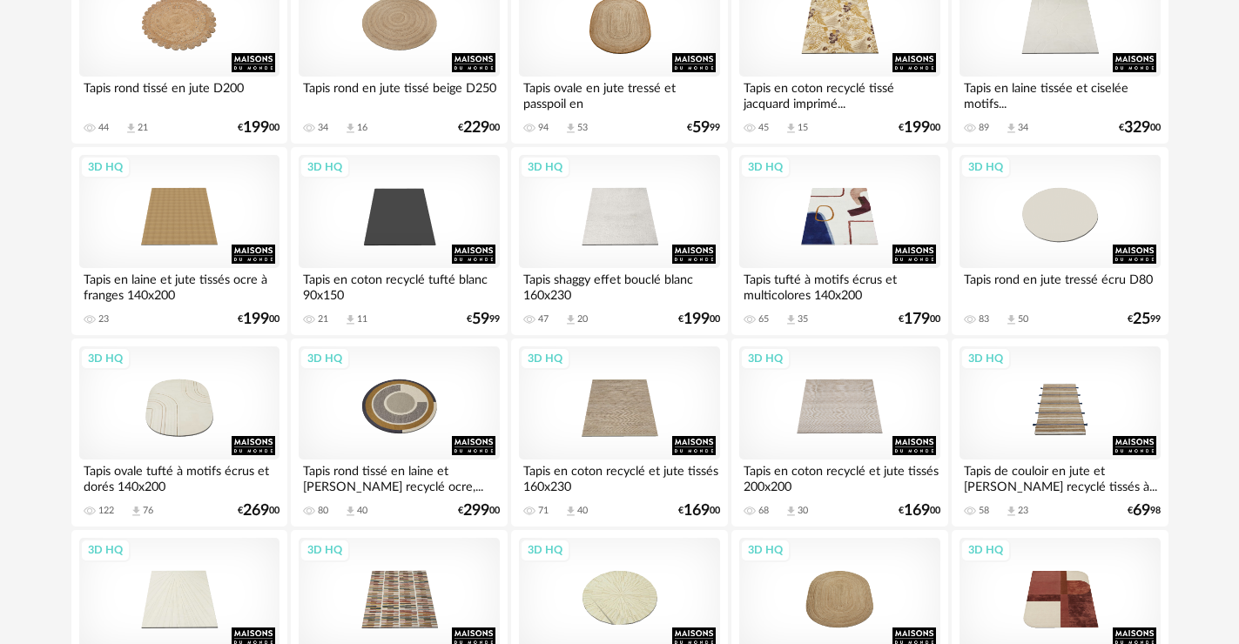
click at [435, 415] on div "3D HQ" at bounding box center [399, 403] width 200 height 113
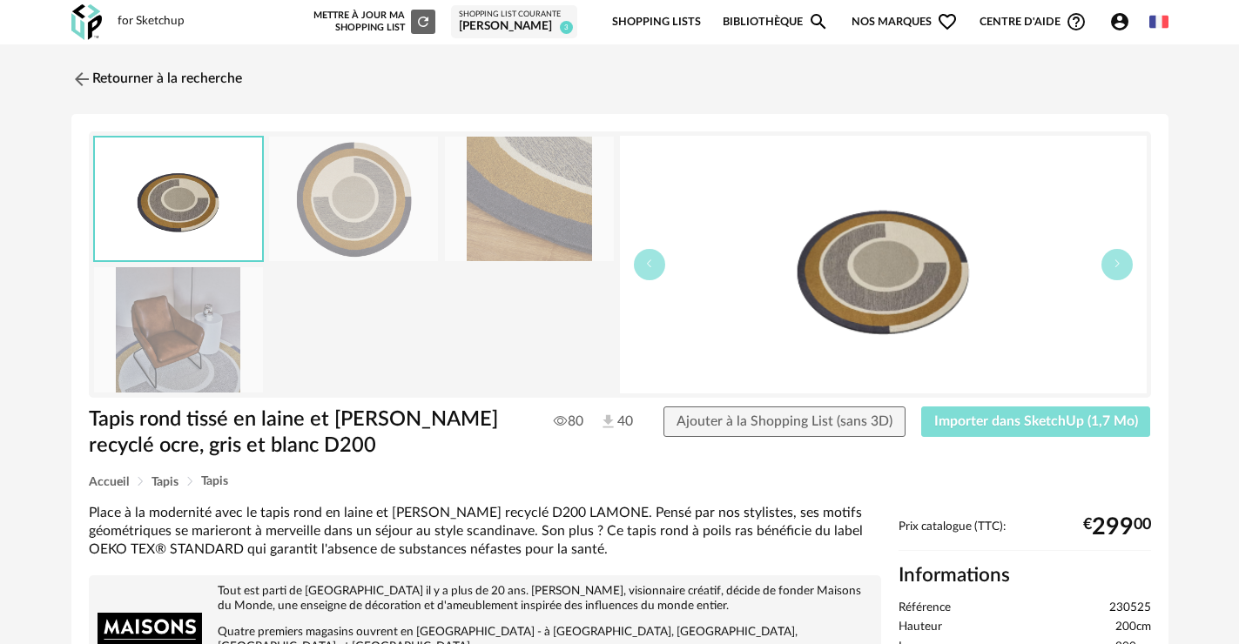
click at [1089, 424] on span "Importer dans SketchUp (1,7 Mo)" at bounding box center [1036, 421] width 204 height 14
click at [139, 80] on link "Retourner à la recherche" at bounding box center [152, 79] width 171 height 38
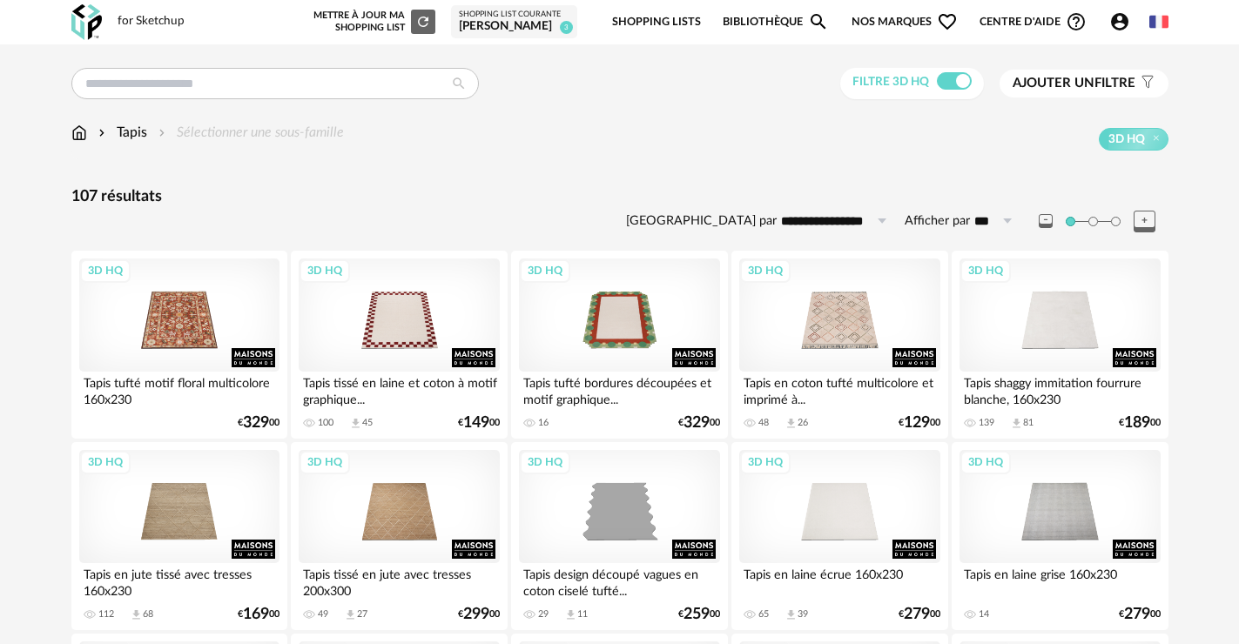
click at [76, 132] on img at bounding box center [79, 133] width 16 height 20
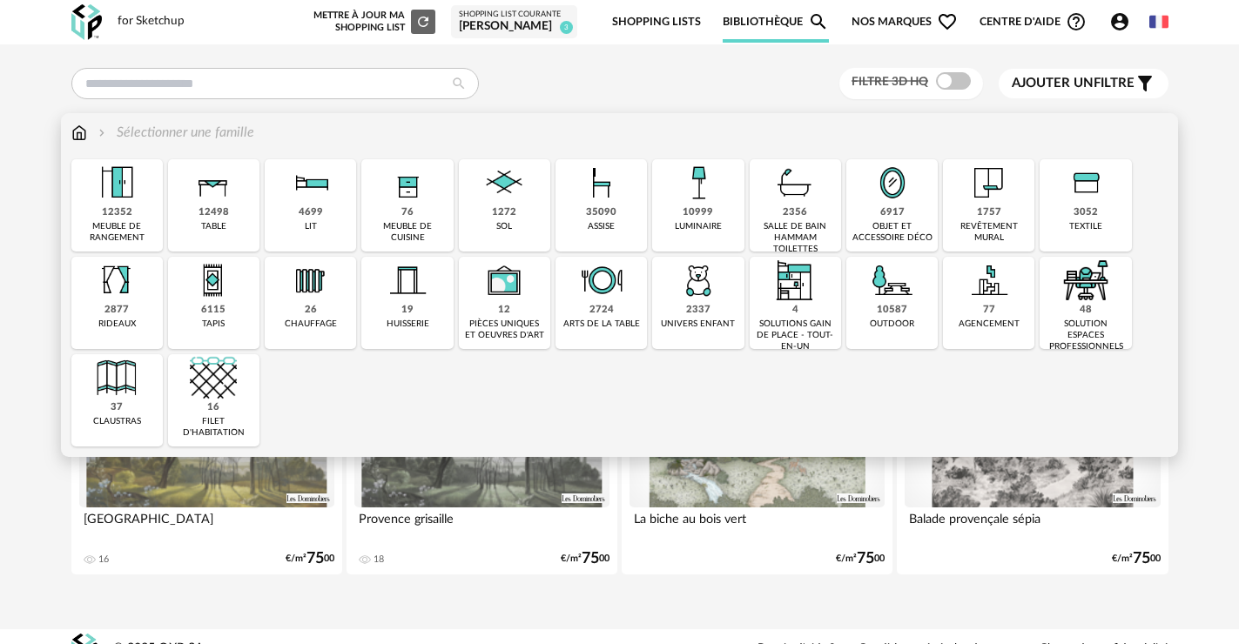
click at [131, 301] on img at bounding box center [116, 280] width 47 height 47
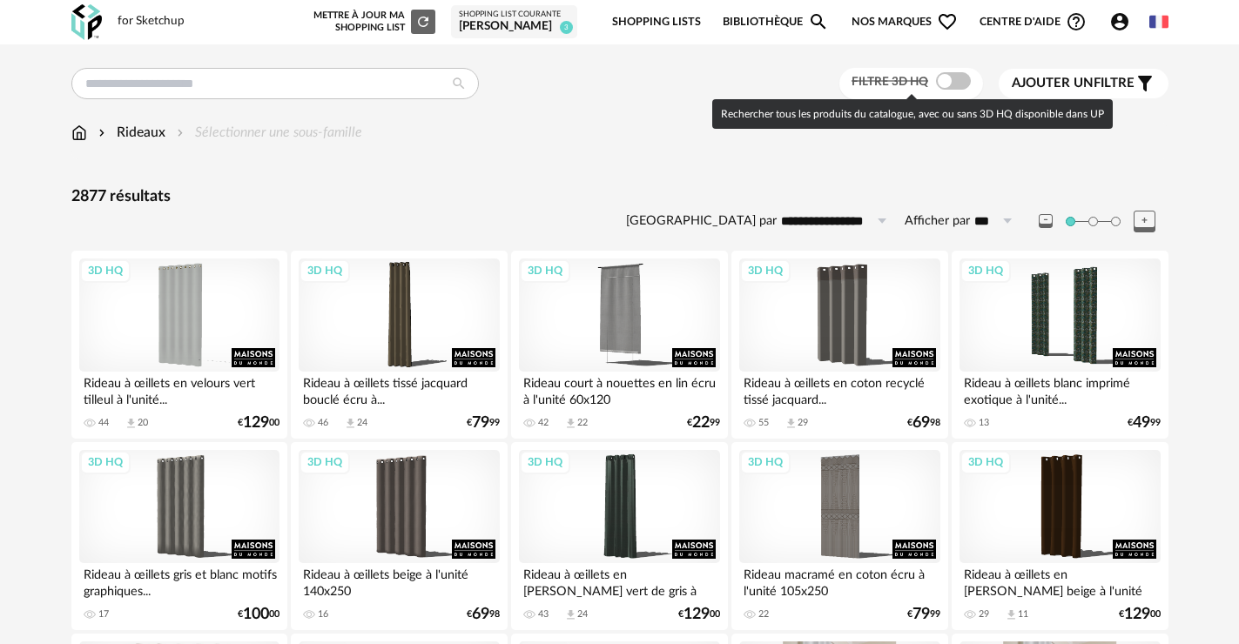
click at [940, 85] on span at bounding box center [953, 80] width 35 height 17
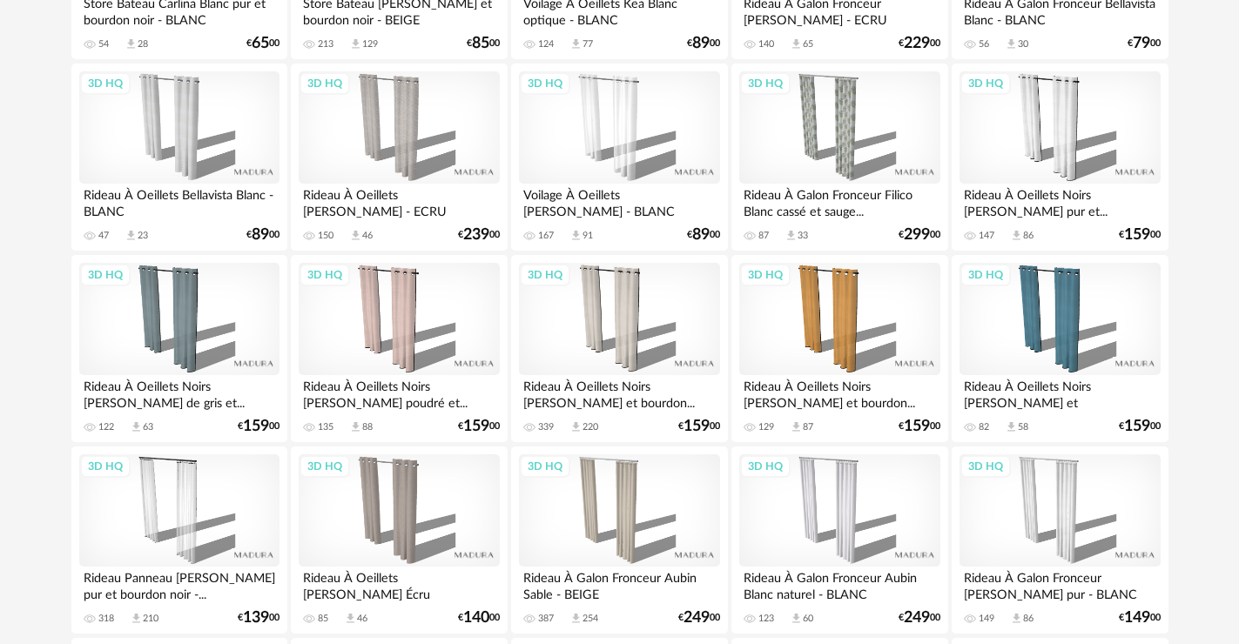
scroll to position [958, 0]
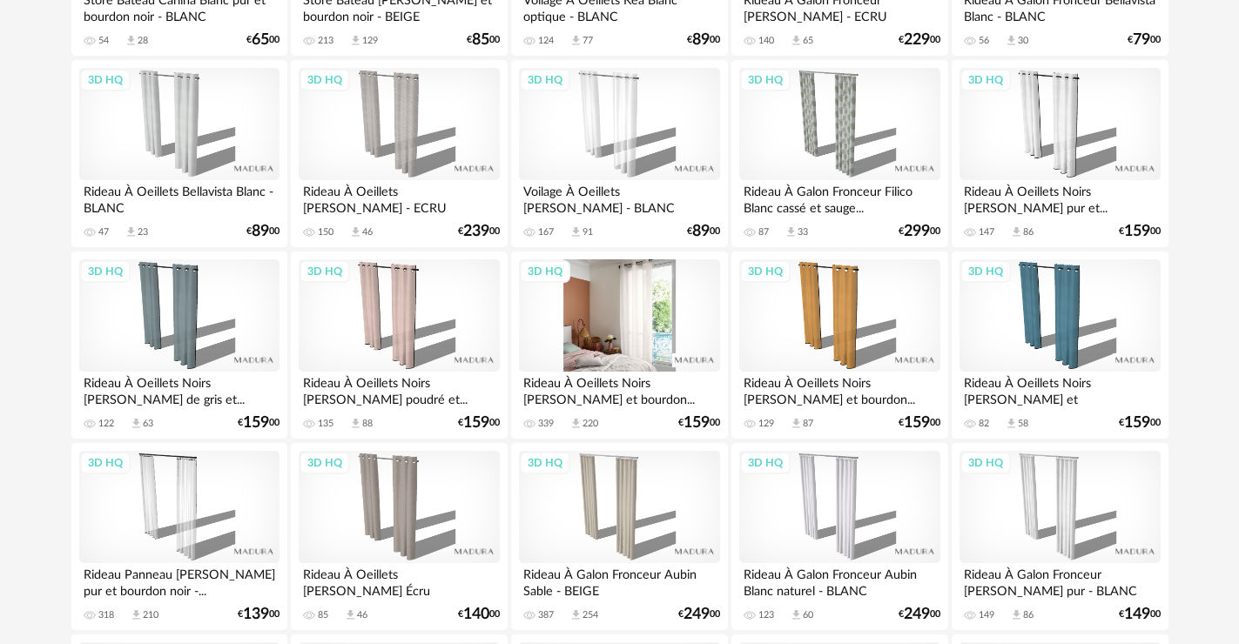
click at [601, 360] on div "3D HQ" at bounding box center [619, 315] width 200 height 113
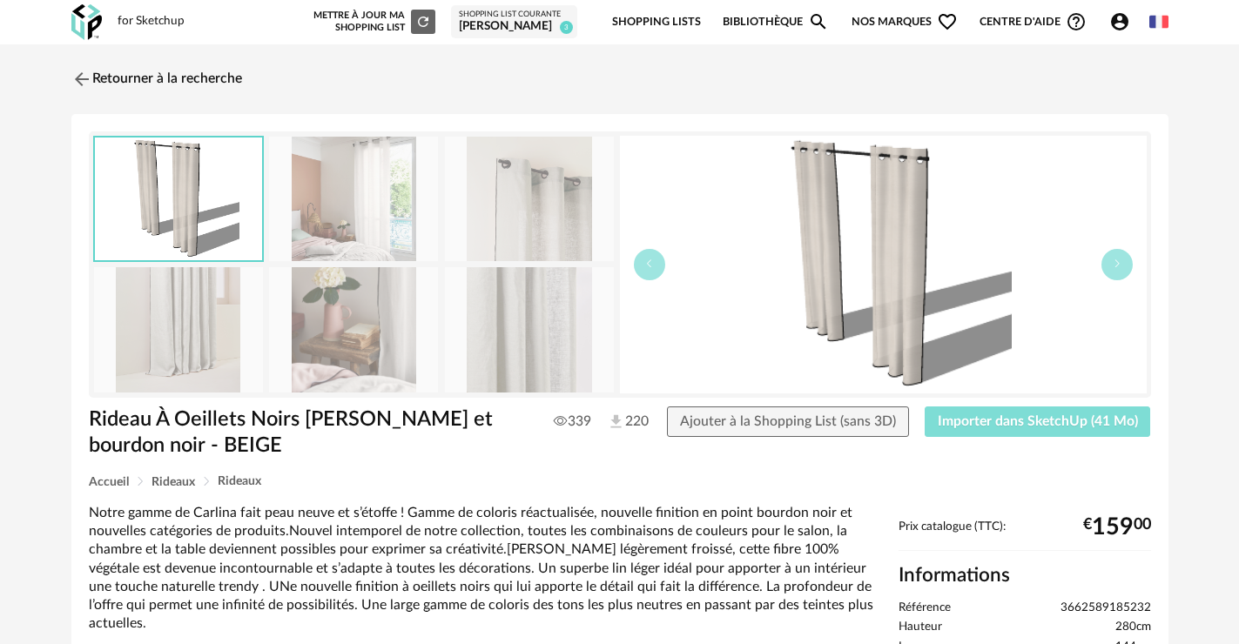
click at [1022, 425] on span "Importer dans SketchUp (41 Mo)" at bounding box center [1038, 421] width 200 height 14
click at [104, 75] on link "Retourner à la recherche" at bounding box center [152, 79] width 171 height 38
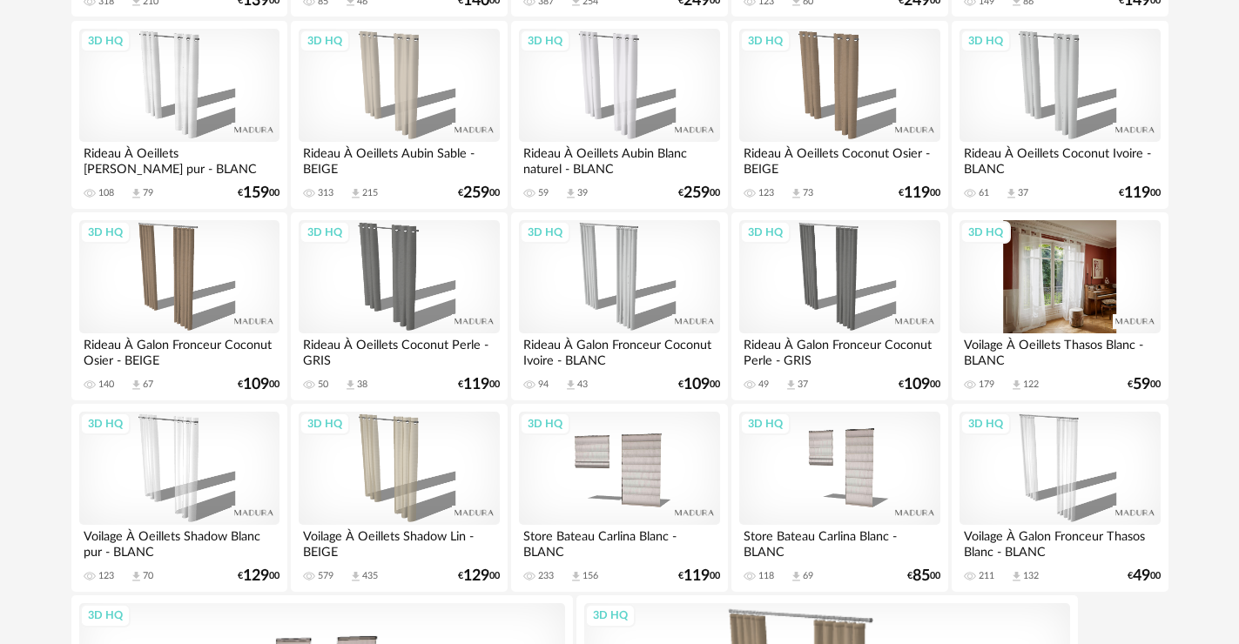
scroll to position [1567, 0]
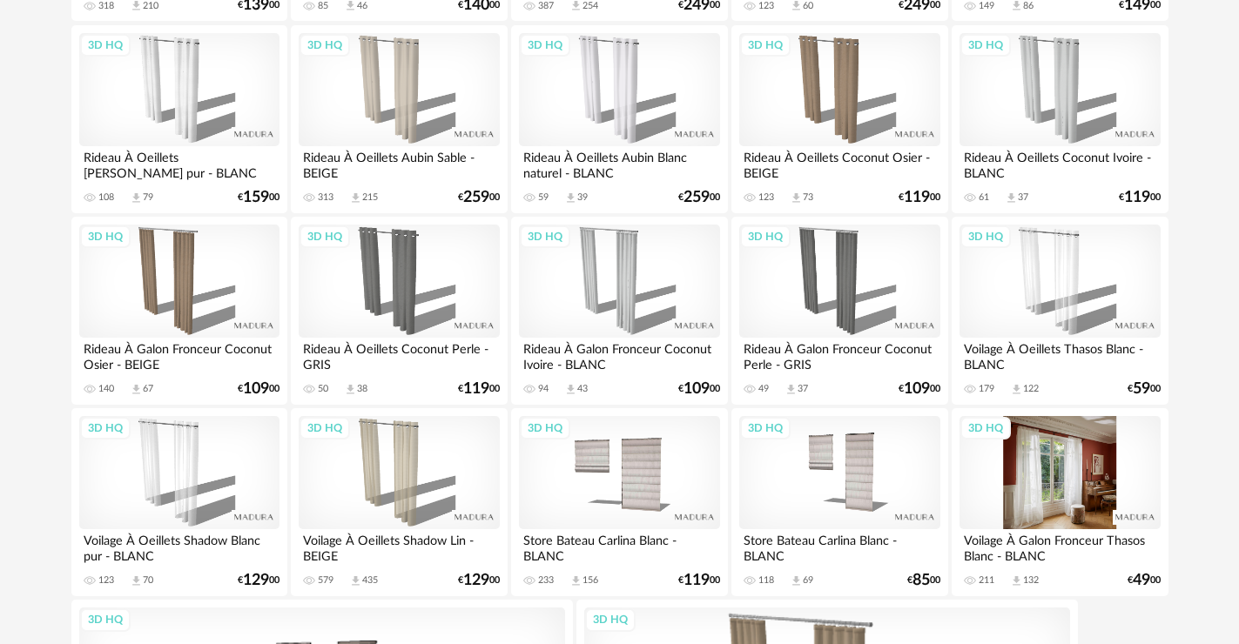
click at [1104, 470] on div "3D HQ" at bounding box center [1059, 472] width 200 height 113
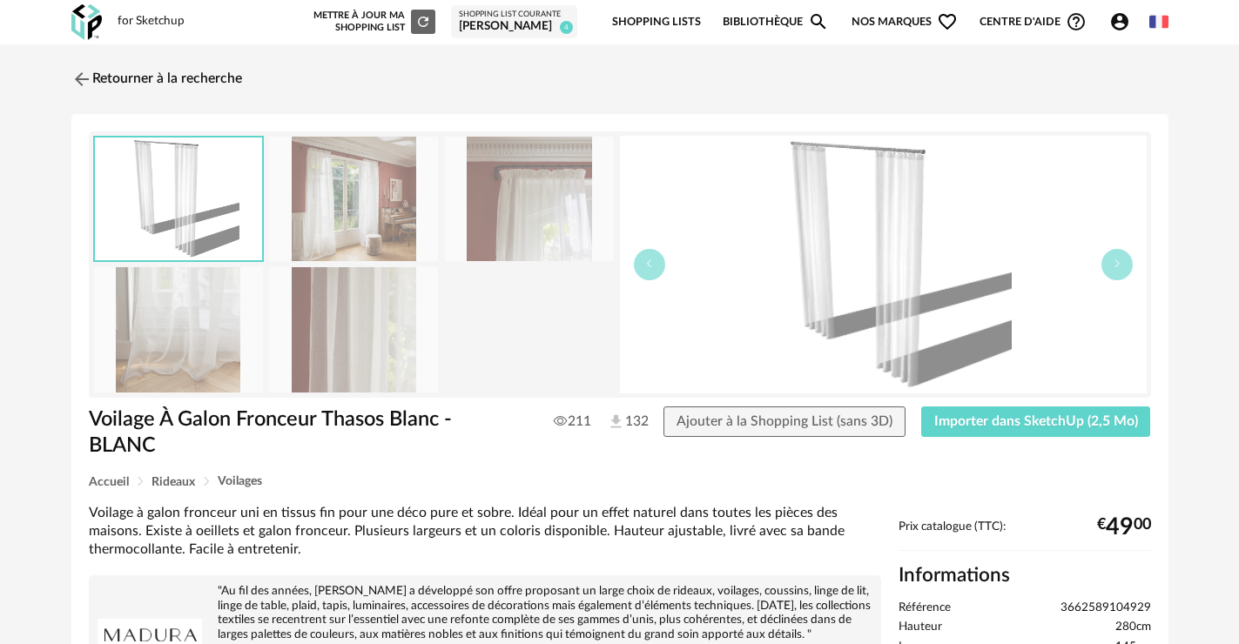
click at [539, 223] on img at bounding box center [529, 199] width 169 height 124
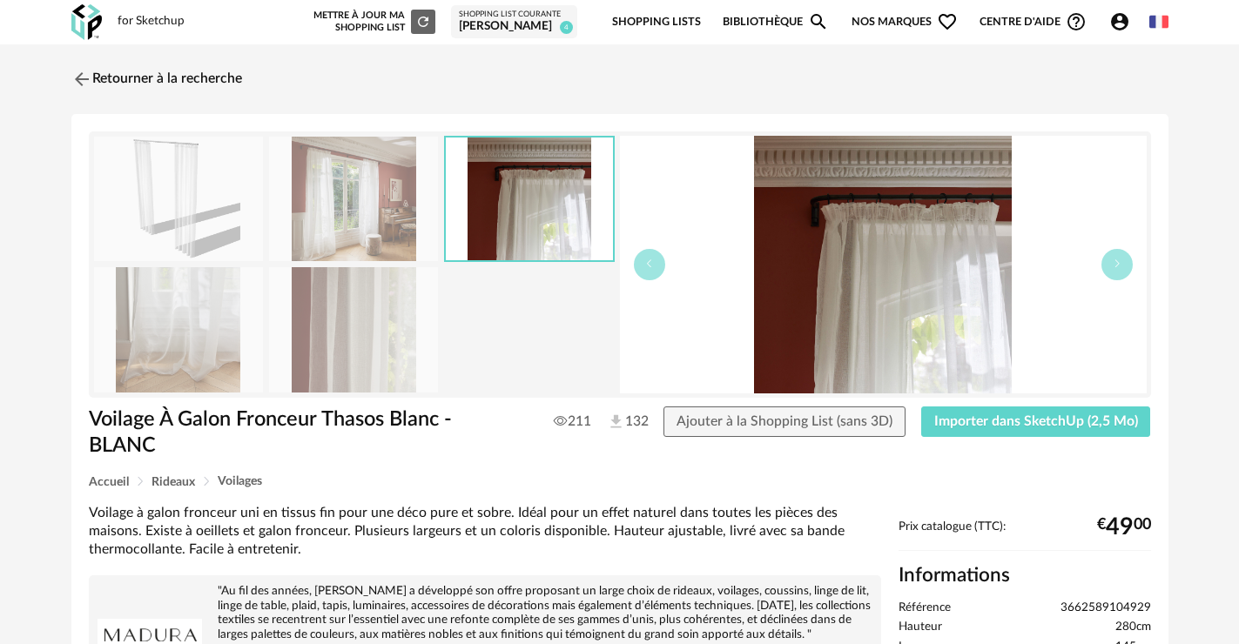
click at [391, 207] on img at bounding box center [353, 199] width 169 height 124
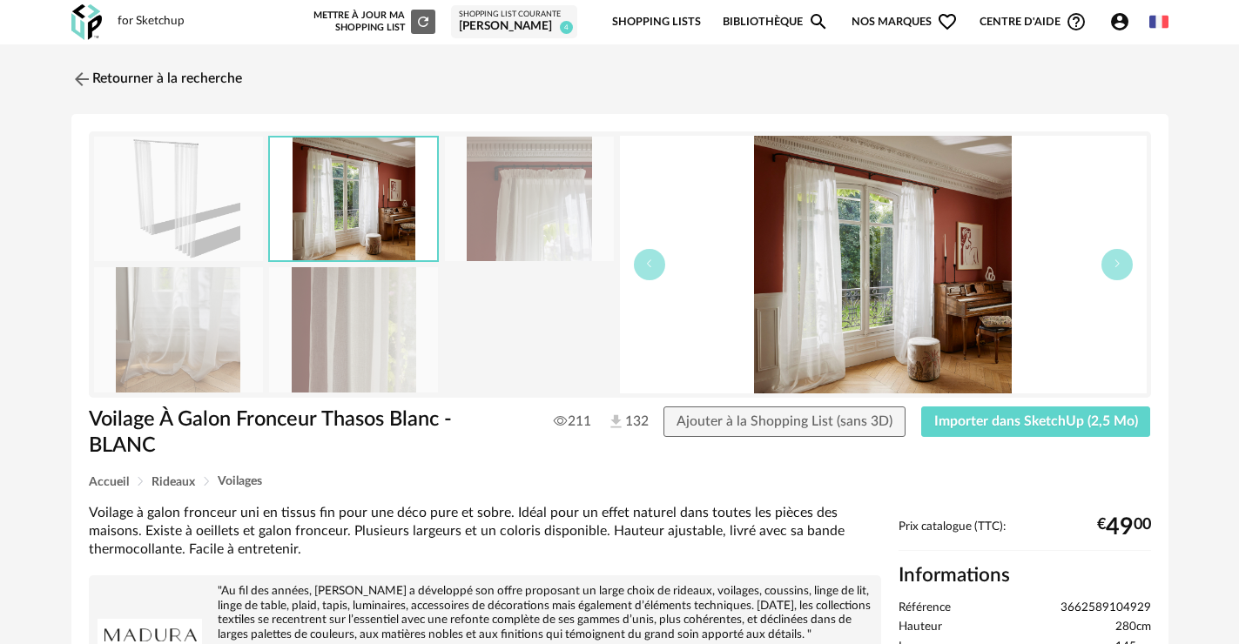
click at [187, 190] on img at bounding box center [178, 199] width 169 height 124
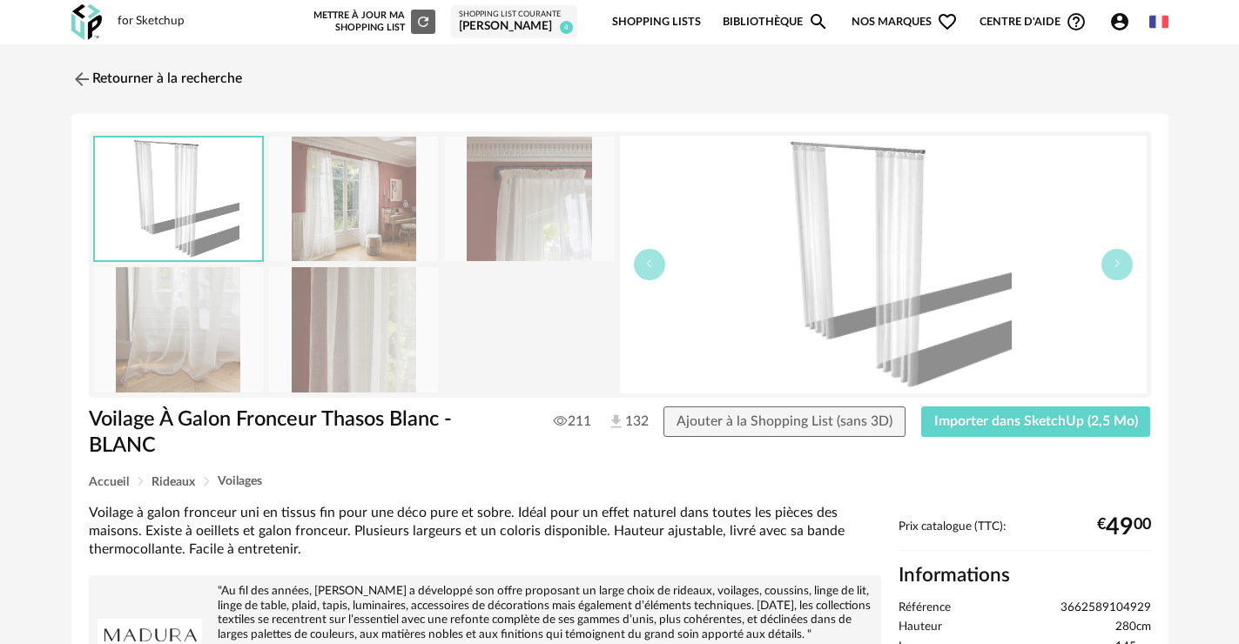
click at [339, 325] on img at bounding box center [353, 329] width 169 height 124
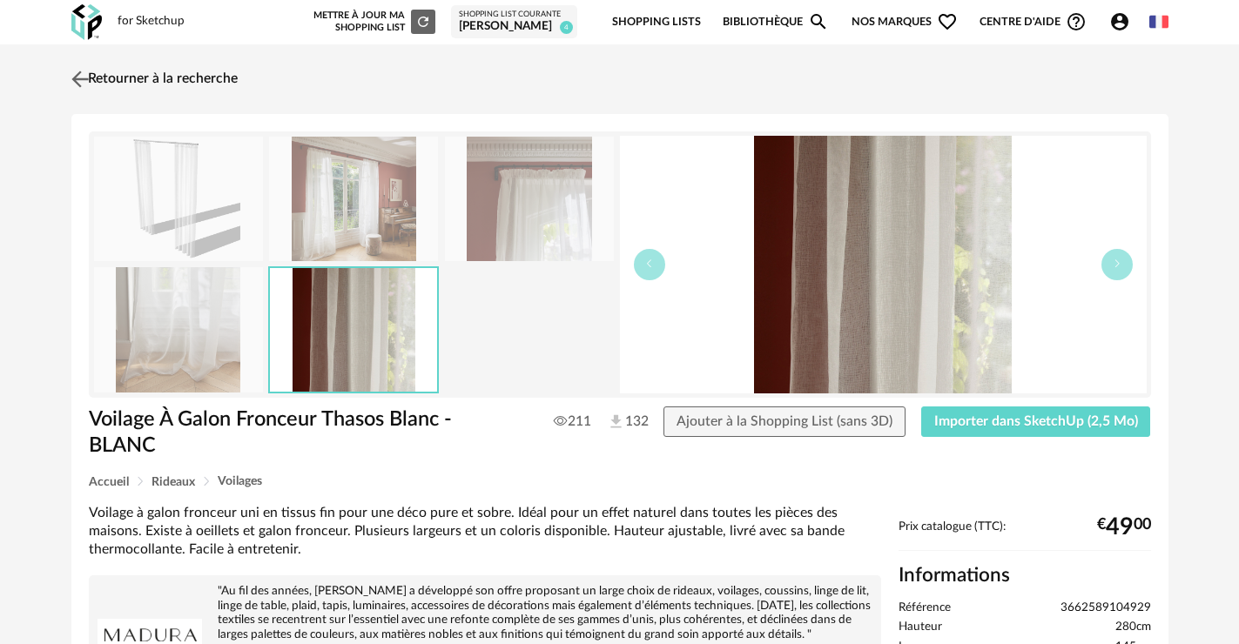
click at [84, 83] on img at bounding box center [79, 78] width 25 height 25
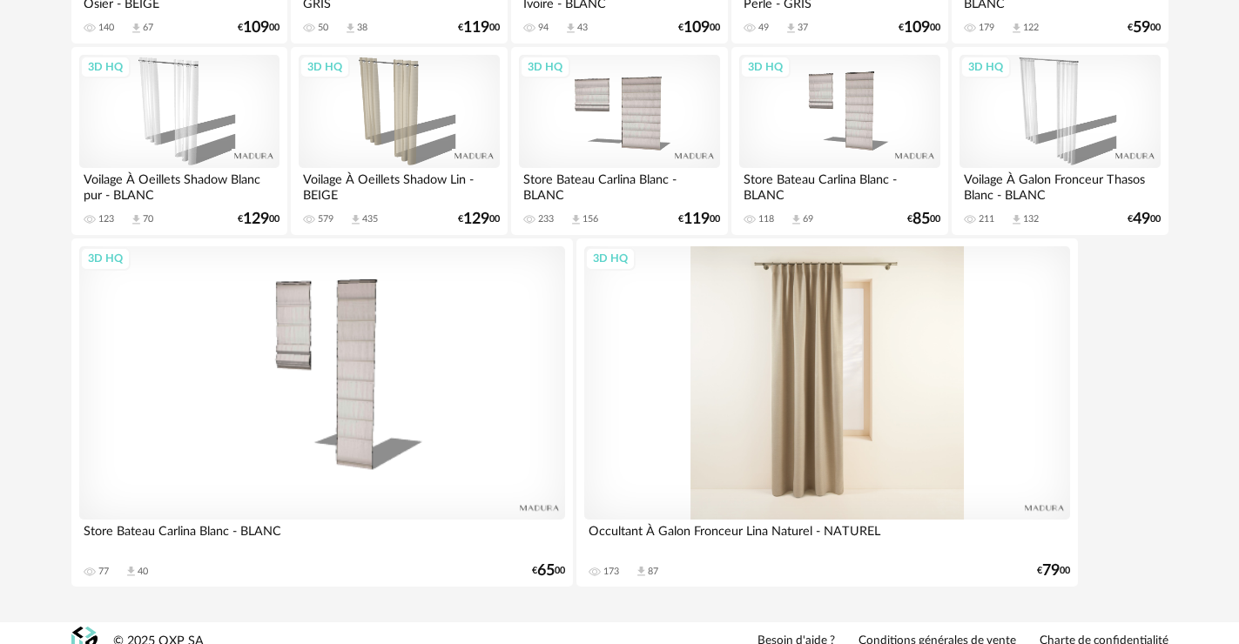
scroll to position [1944, 0]
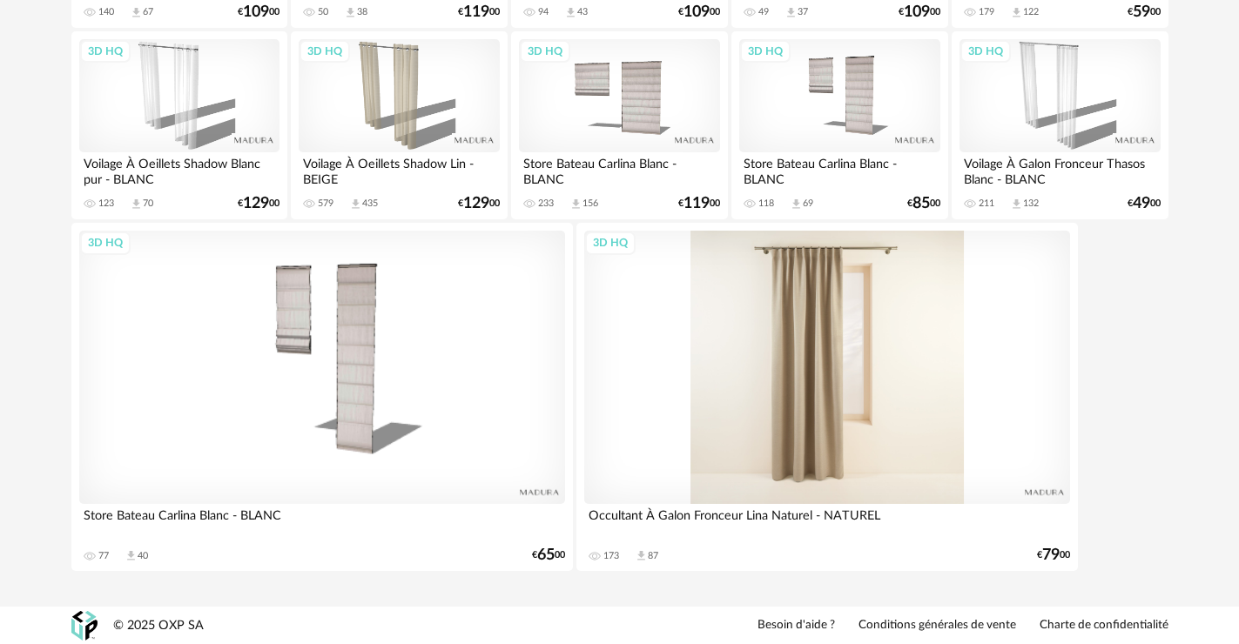
click at [850, 344] on div "3D HQ" at bounding box center [827, 367] width 486 height 273
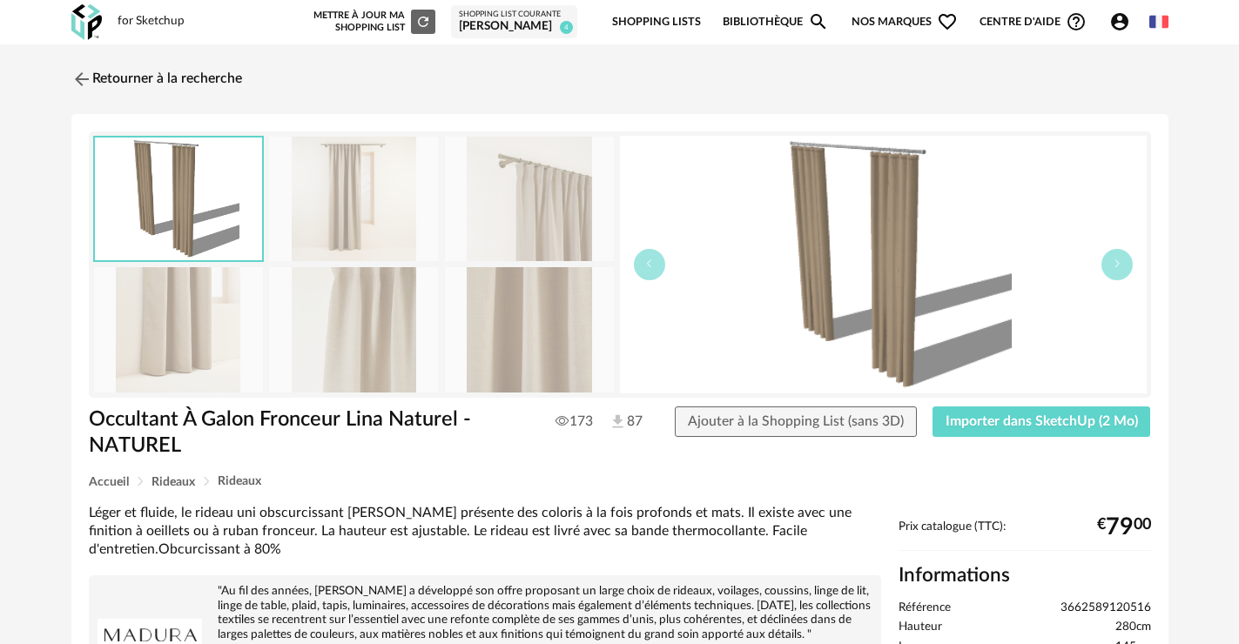
click at [369, 210] on img at bounding box center [353, 199] width 169 height 124
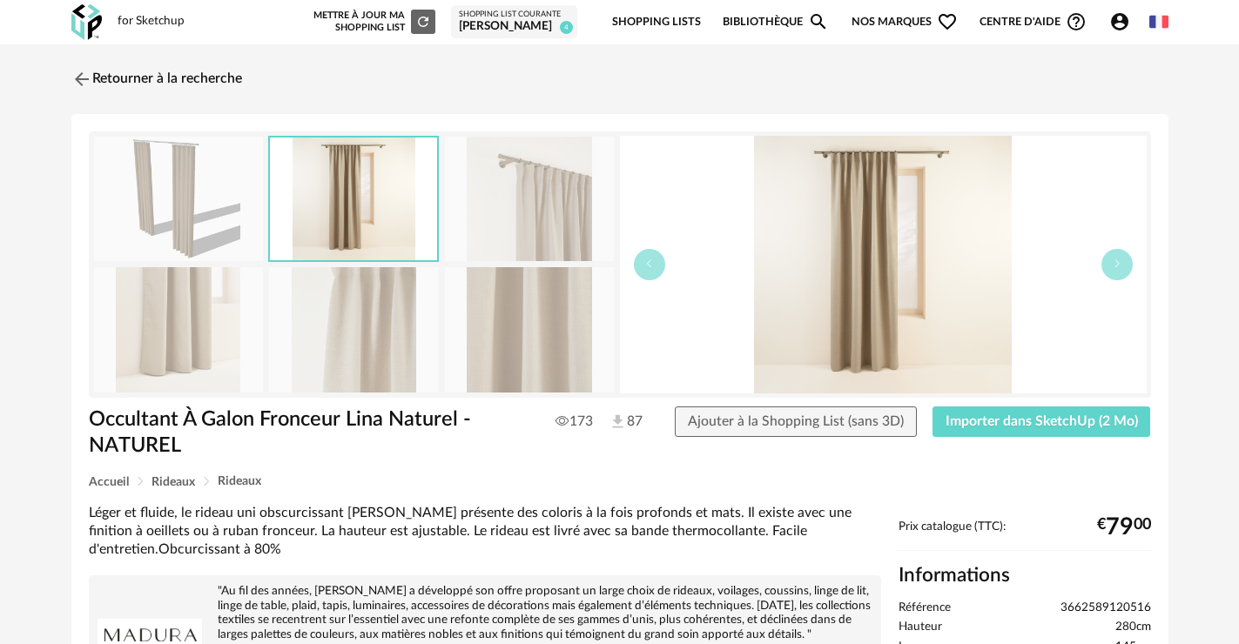
click at [452, 306] on img at bounding box center [529, 329] width 169 height 124
